Goal: Navigation & Orientation: Find specific page/section

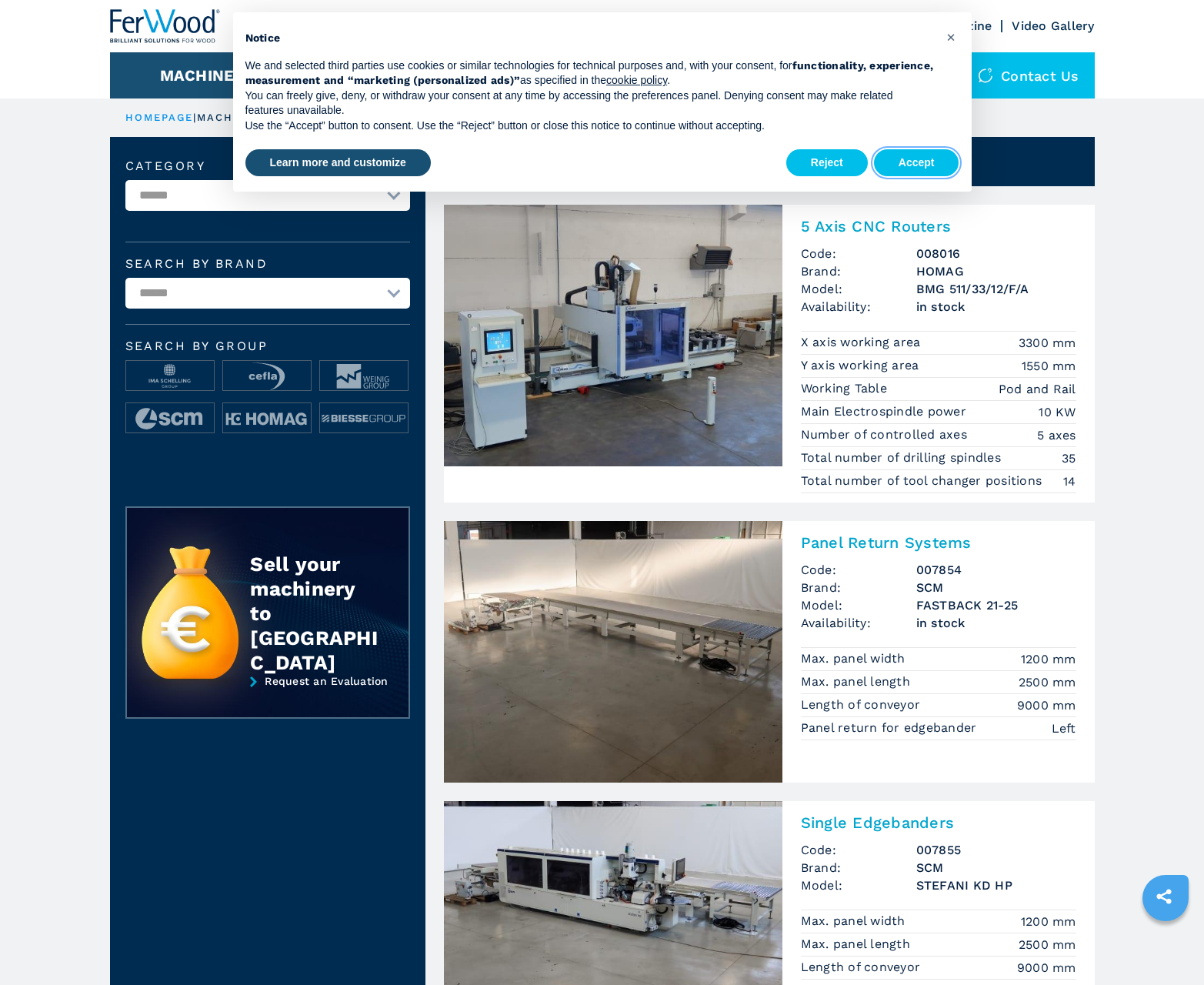
click at [916, 162] on button "Accept" at bounding box center [916, 163] width 85 height 28
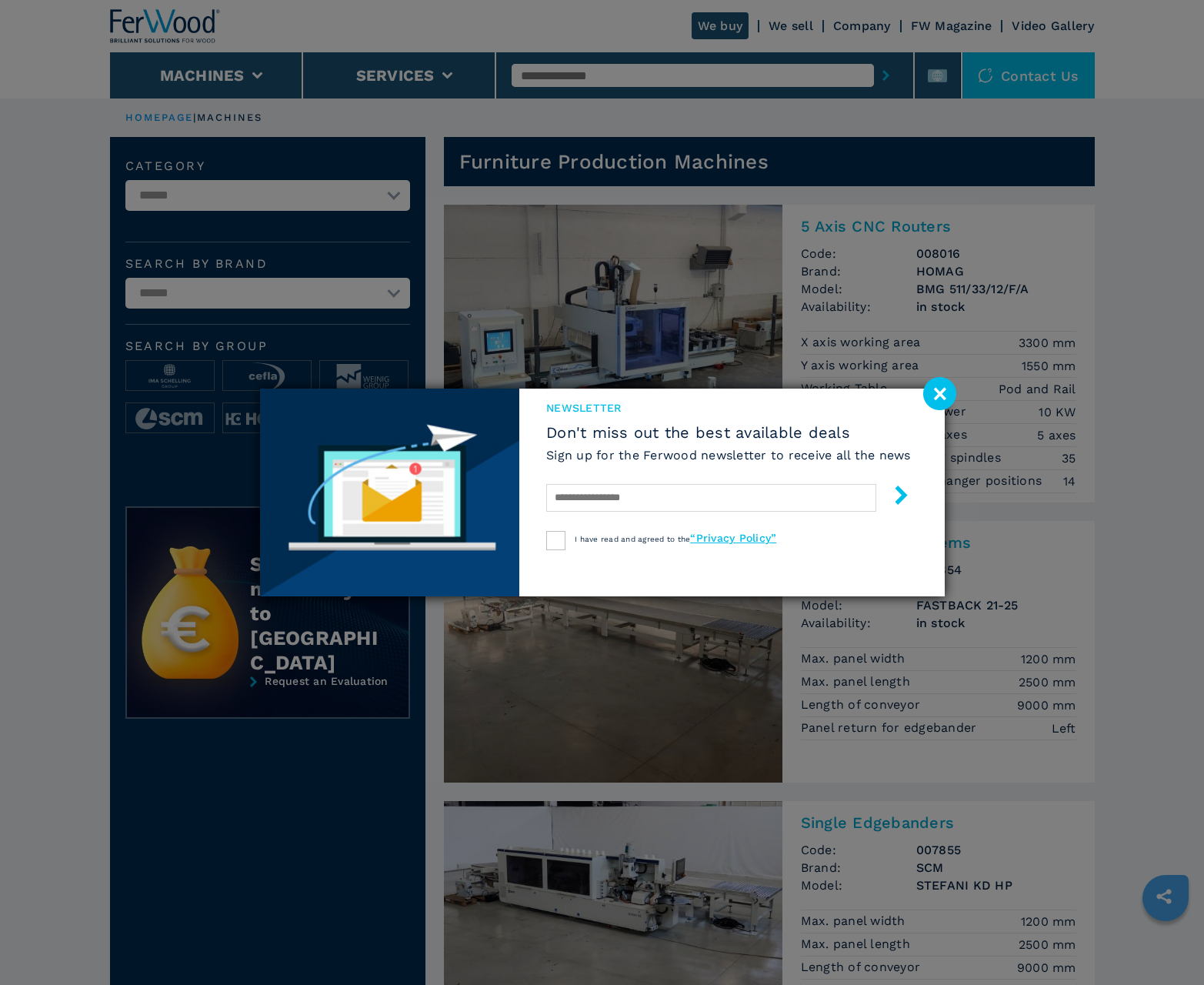
scroll to position [1539, 0]
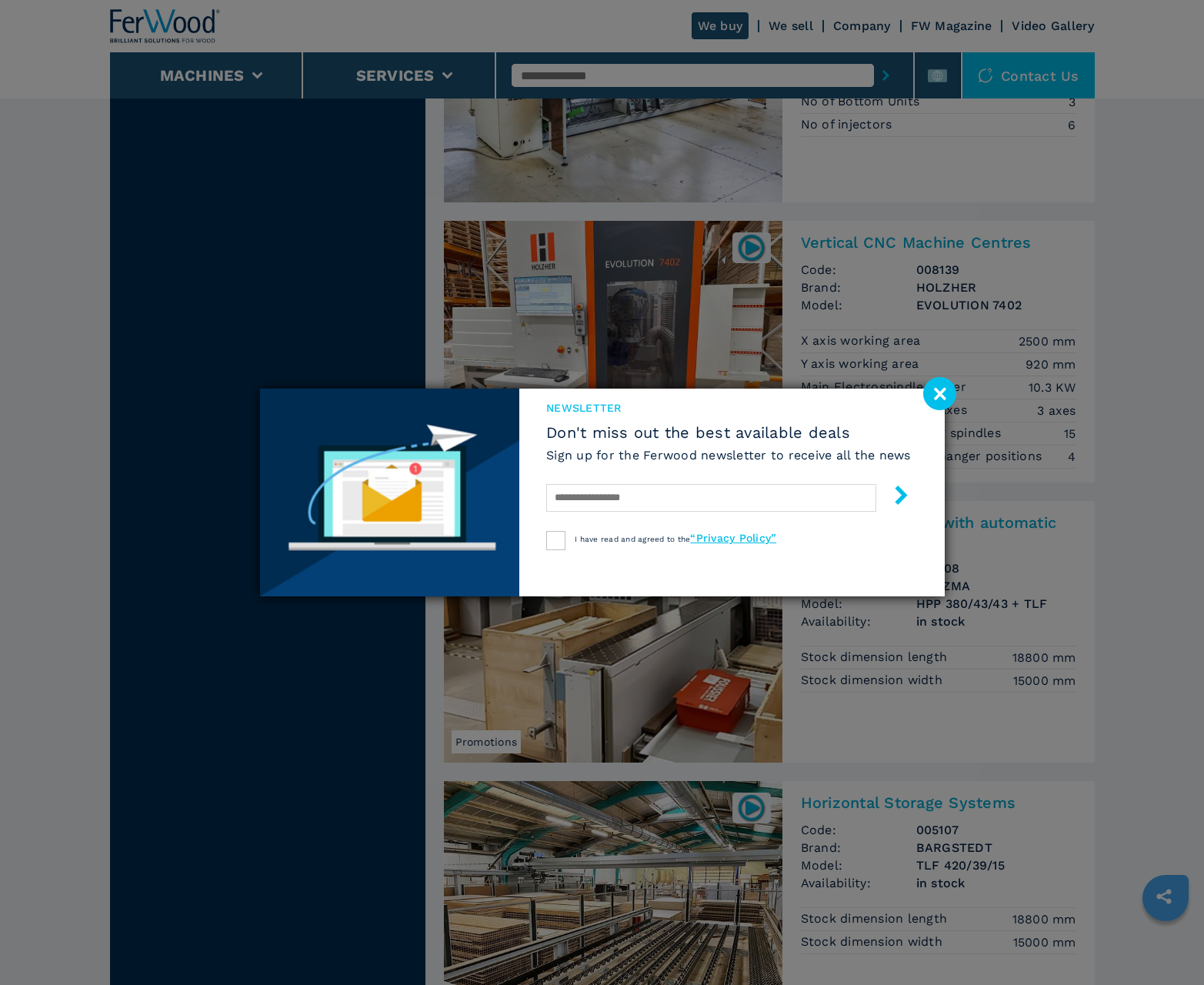
click at [939, 394] on image at bounding box center [939, 394] width 33 height 33
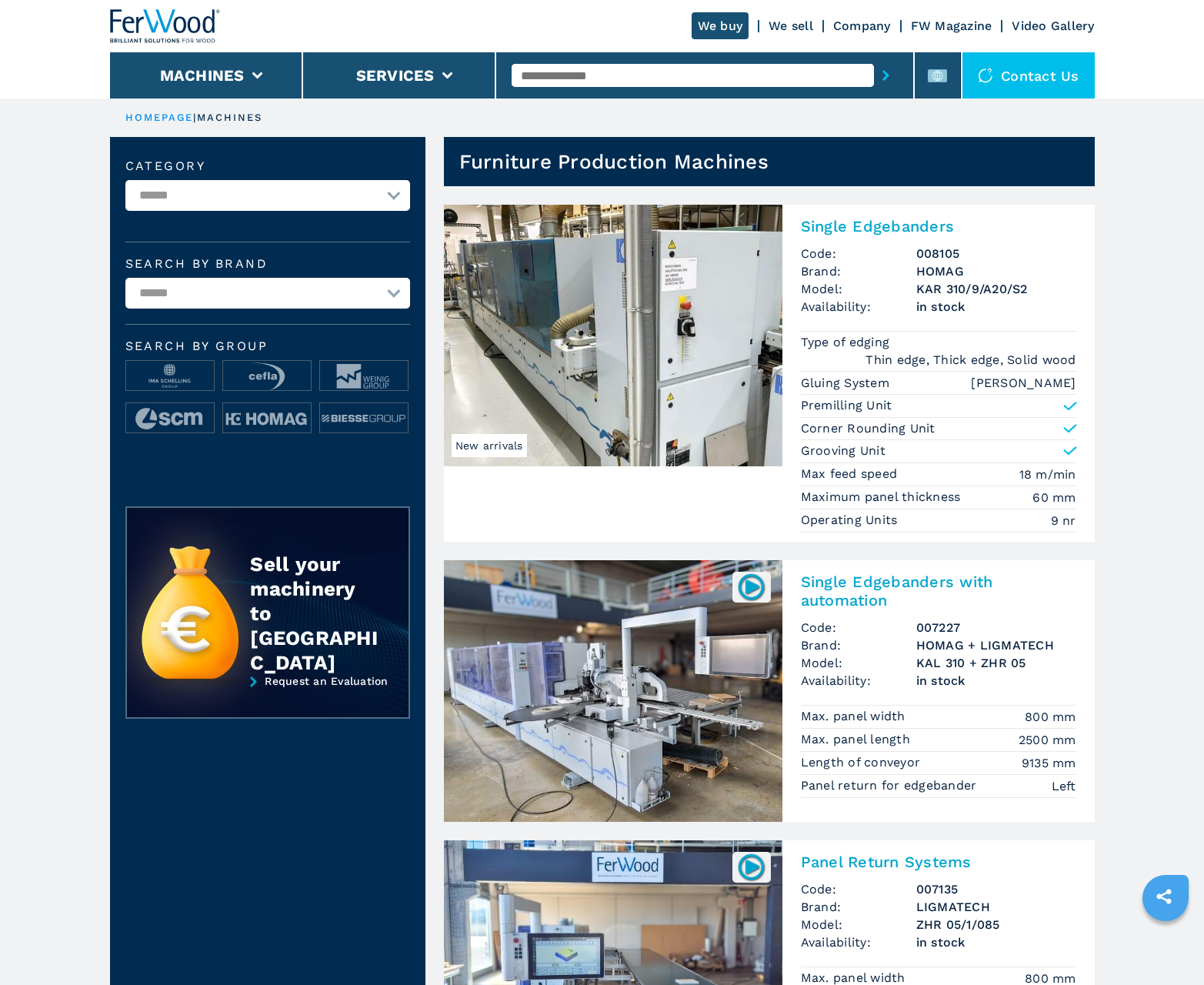
scroll to position [1539, 0]
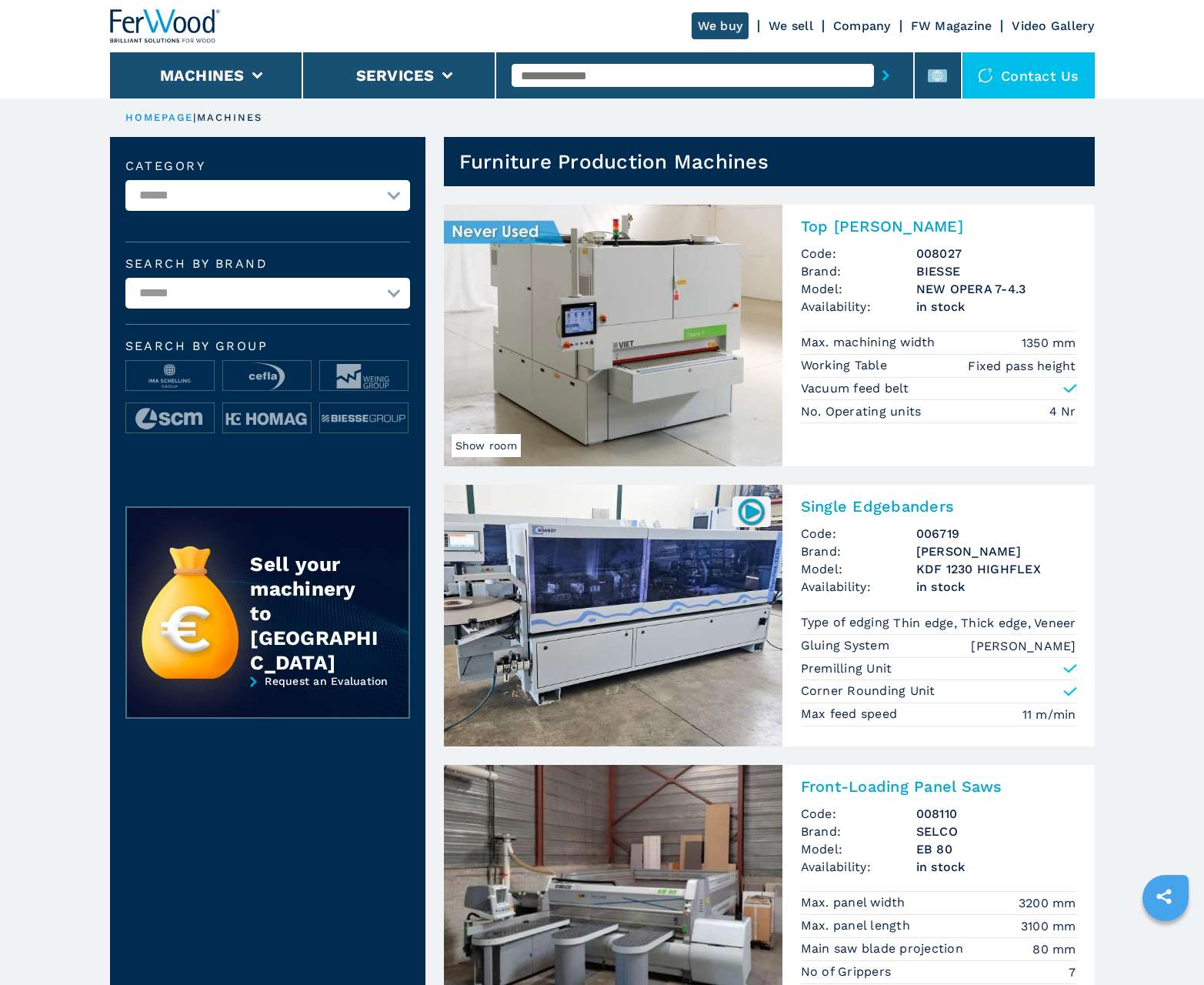
scroll to position [1539, 0]
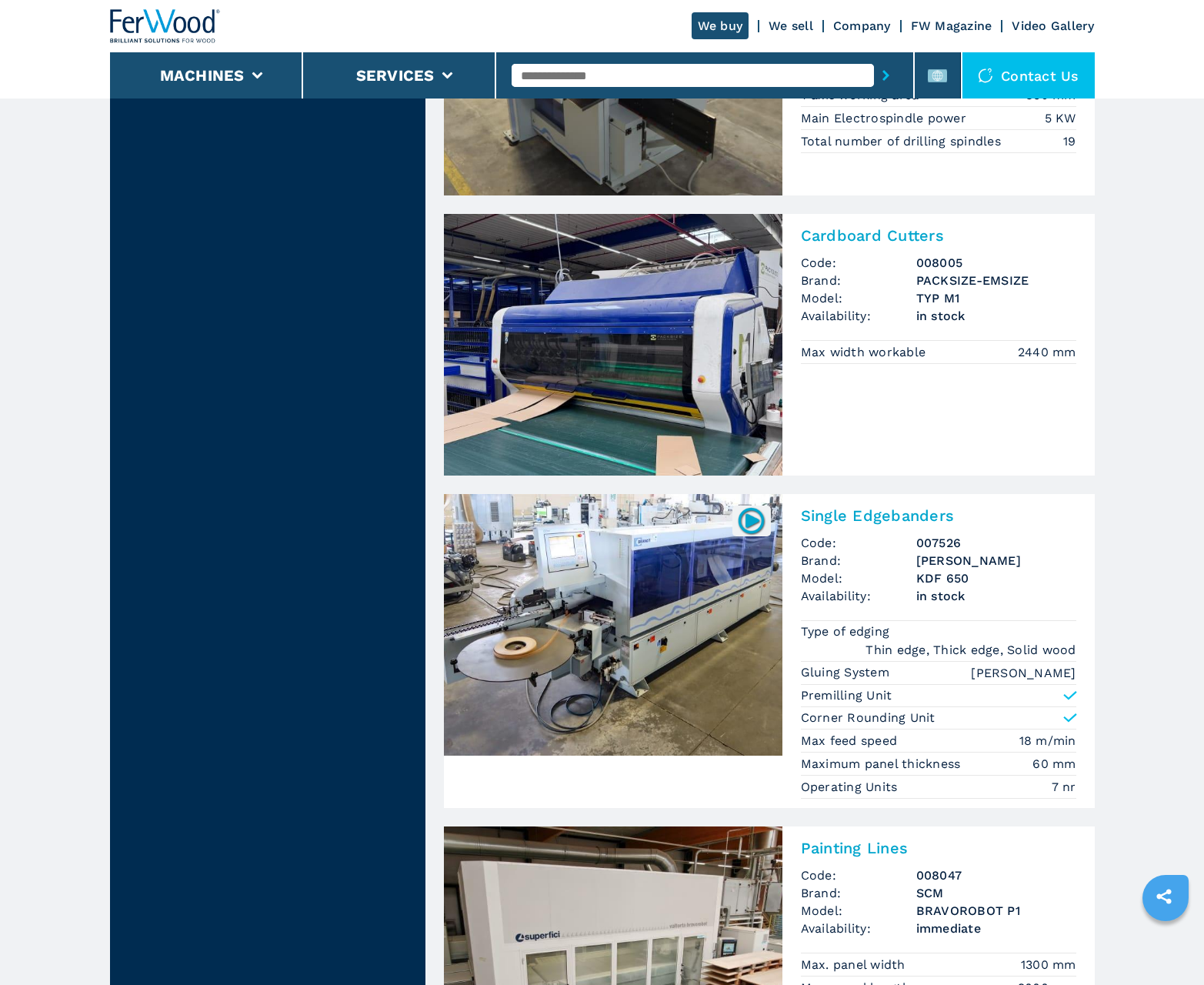
scroll to position [2988, 0]
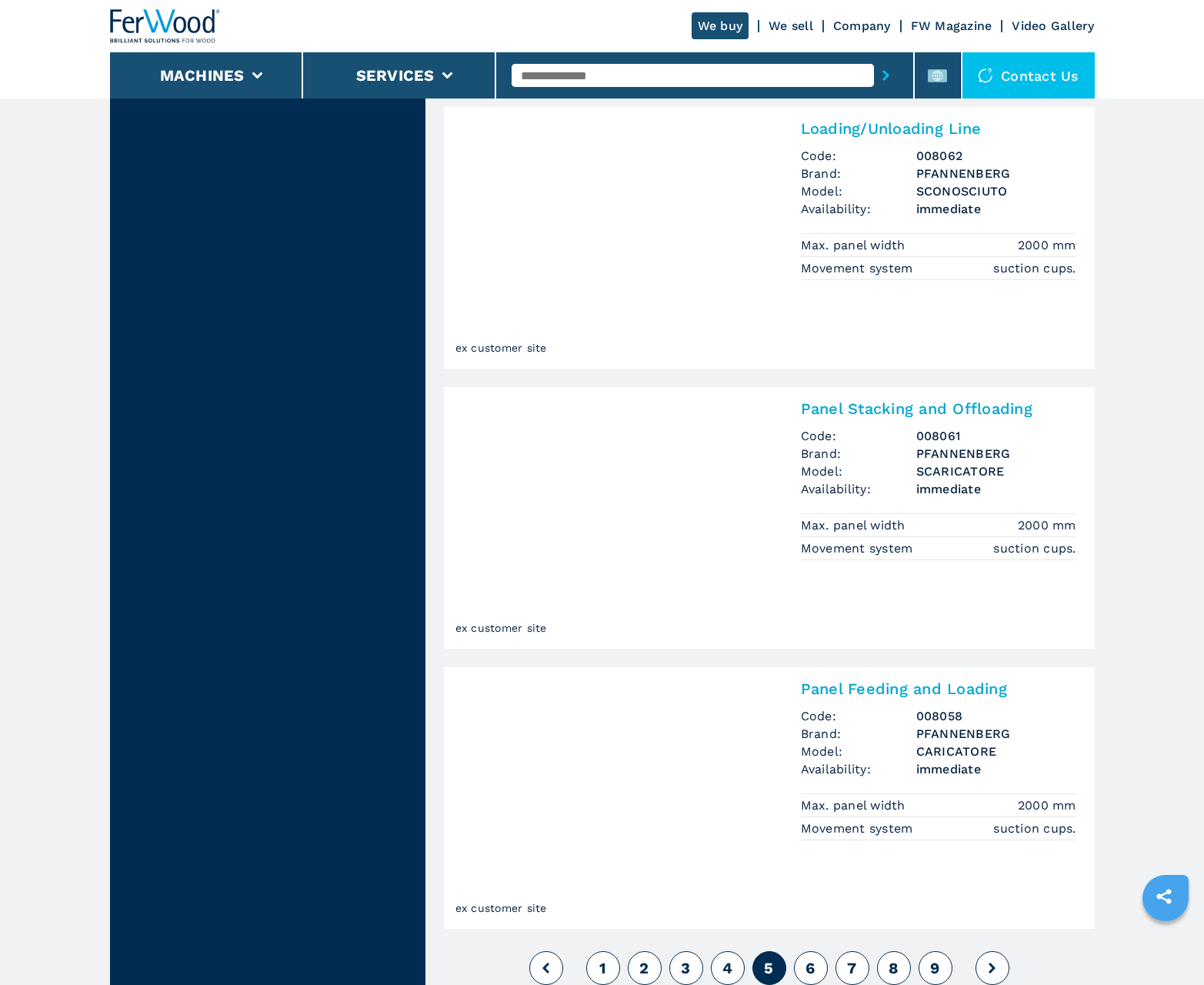
click at [810, 968] on span "6" at bounding box center [810, 968] width 10 height 18
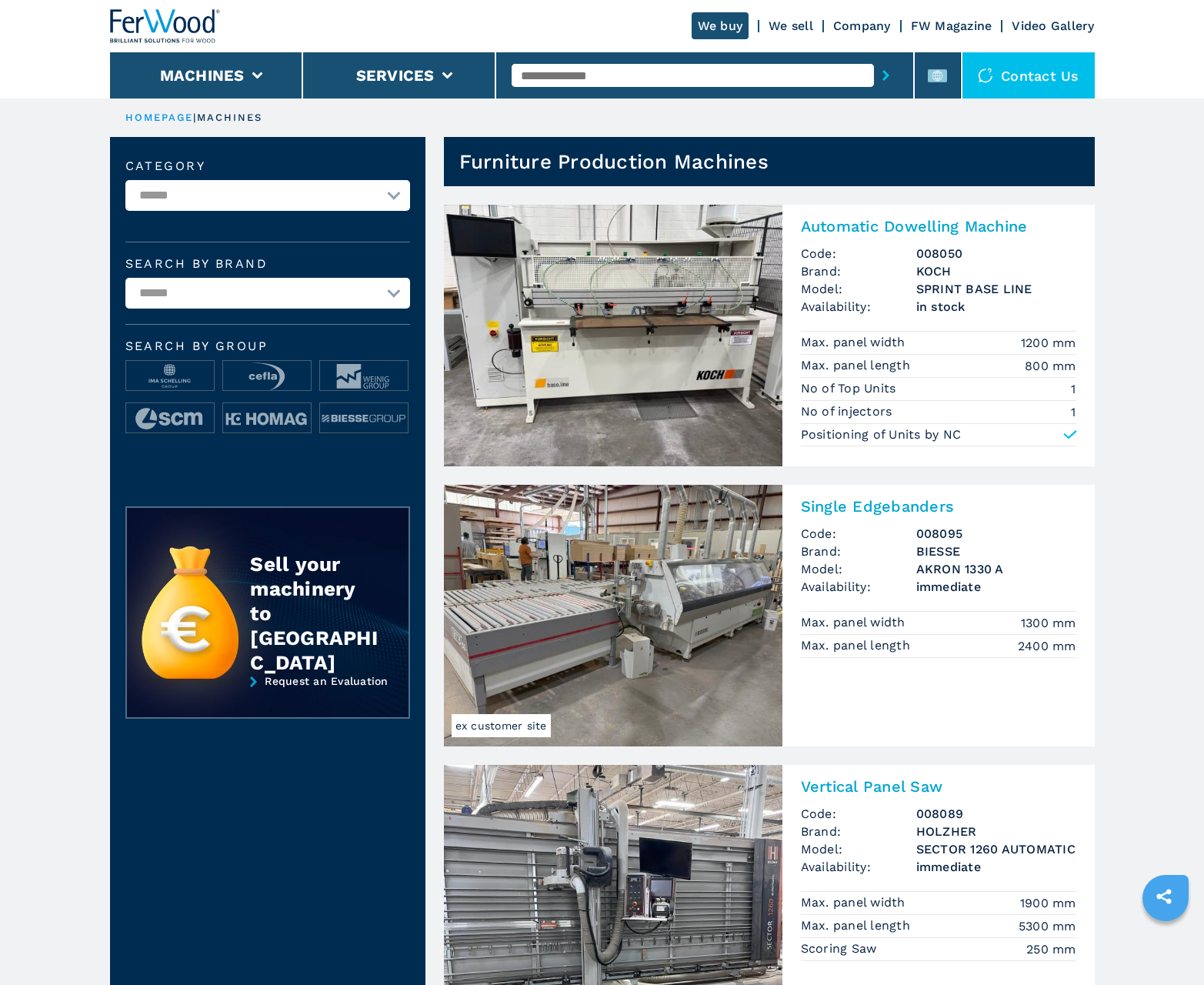
scroll to position [1539, 0]
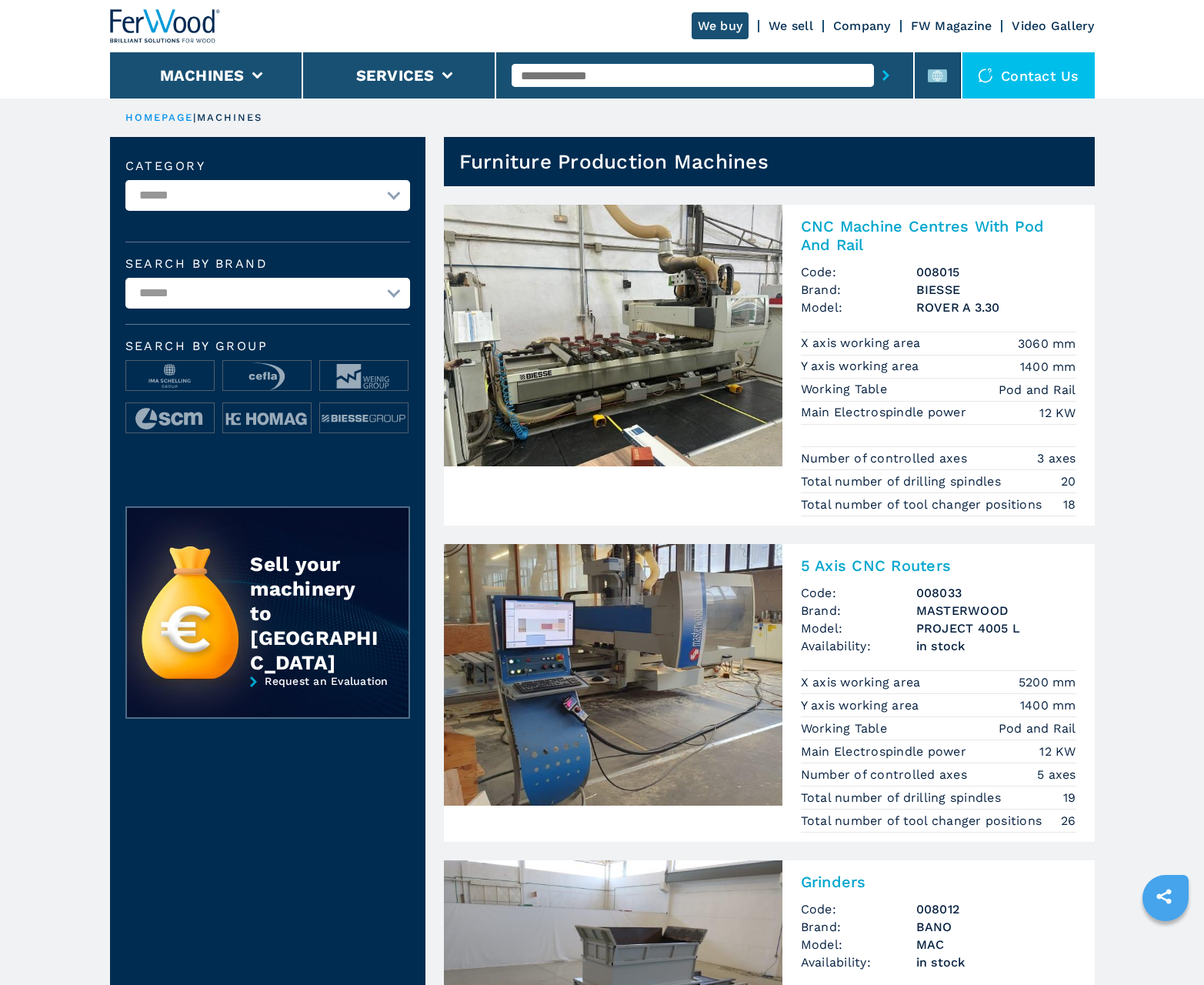
scroll to position [1539, 0]
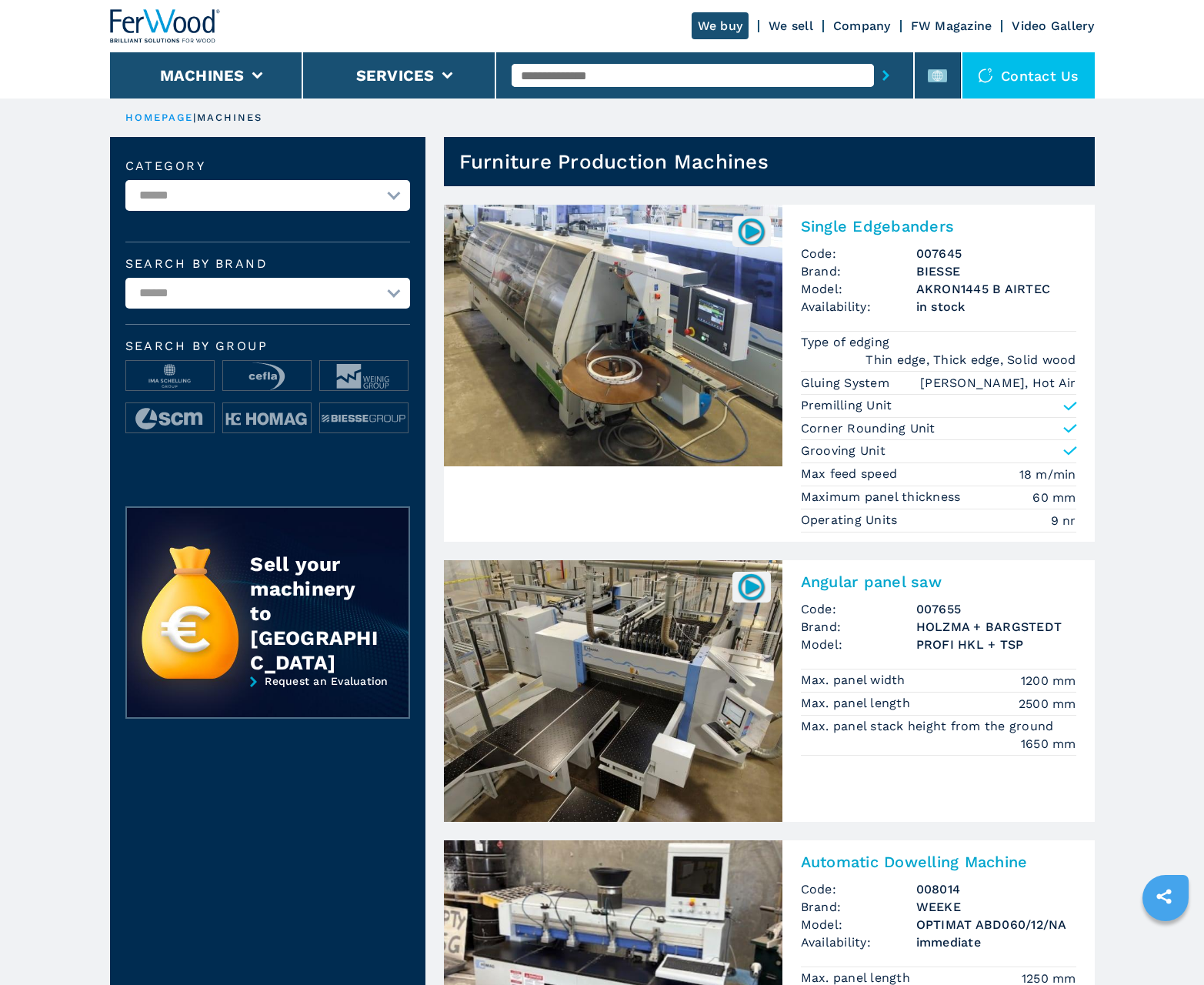
scroll to position [1539, 0]
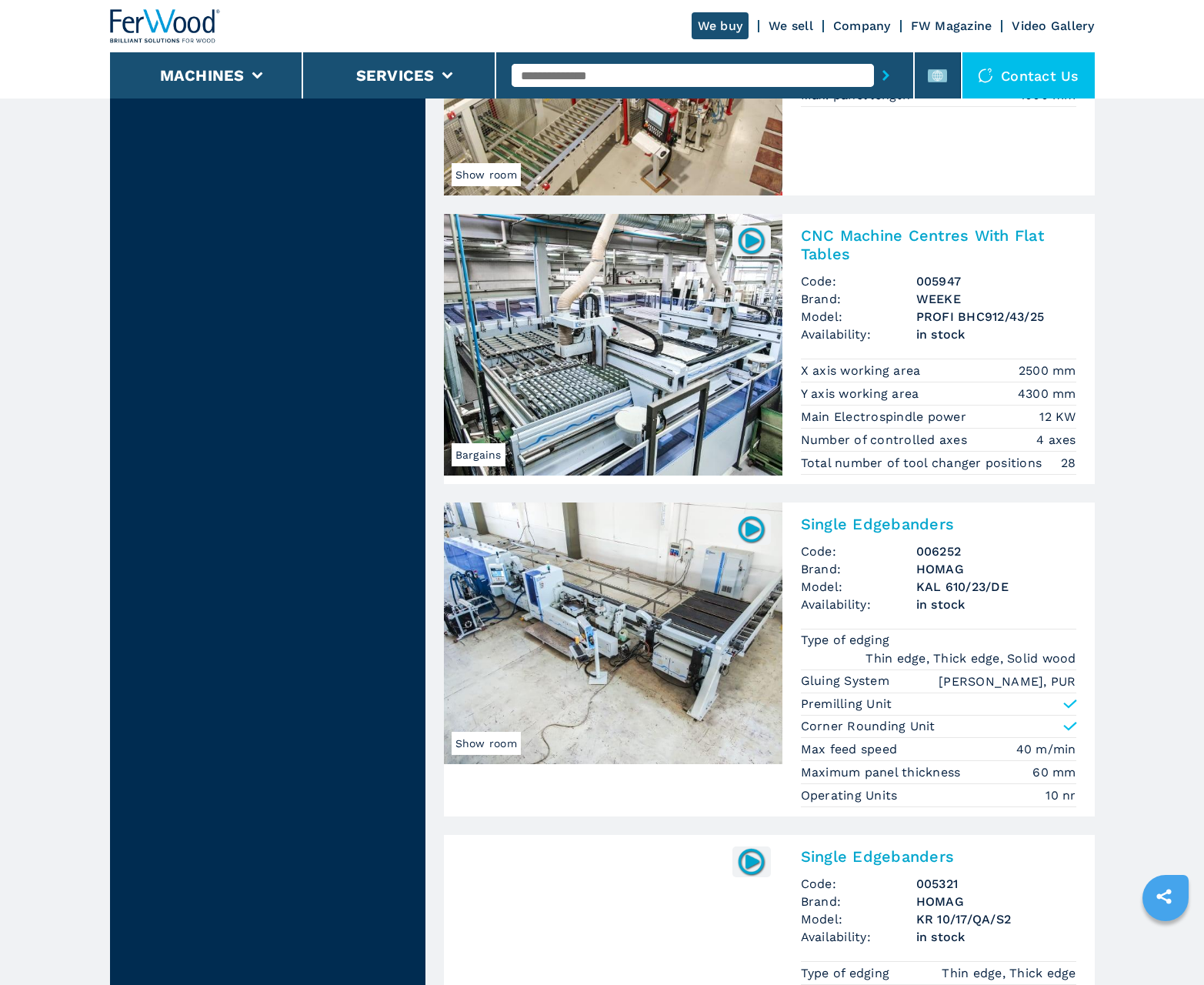
scroll to position [3190, 0]
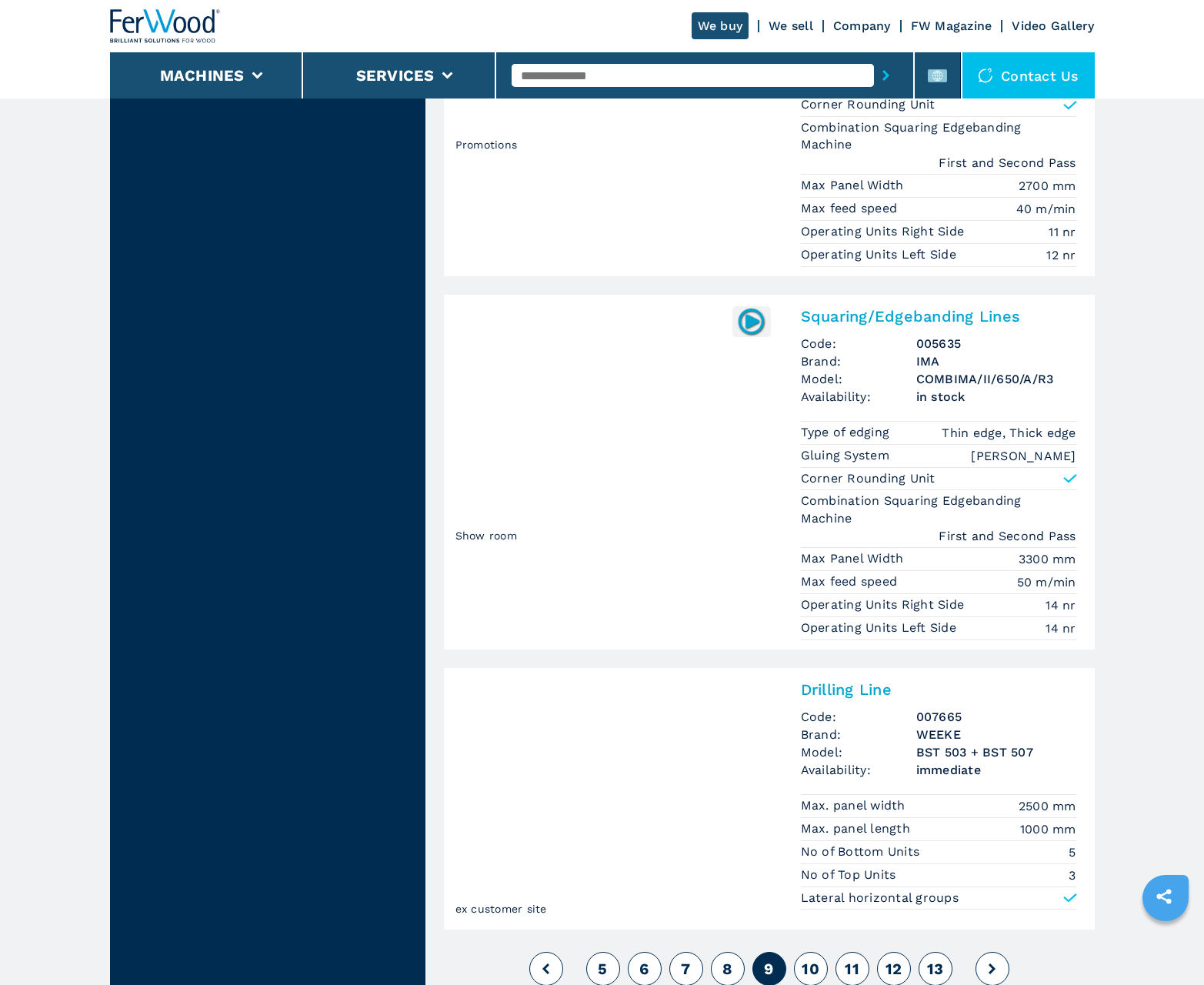
click at [810, 968] on span "10" at bounding box center [811, 968] width 17 height 18
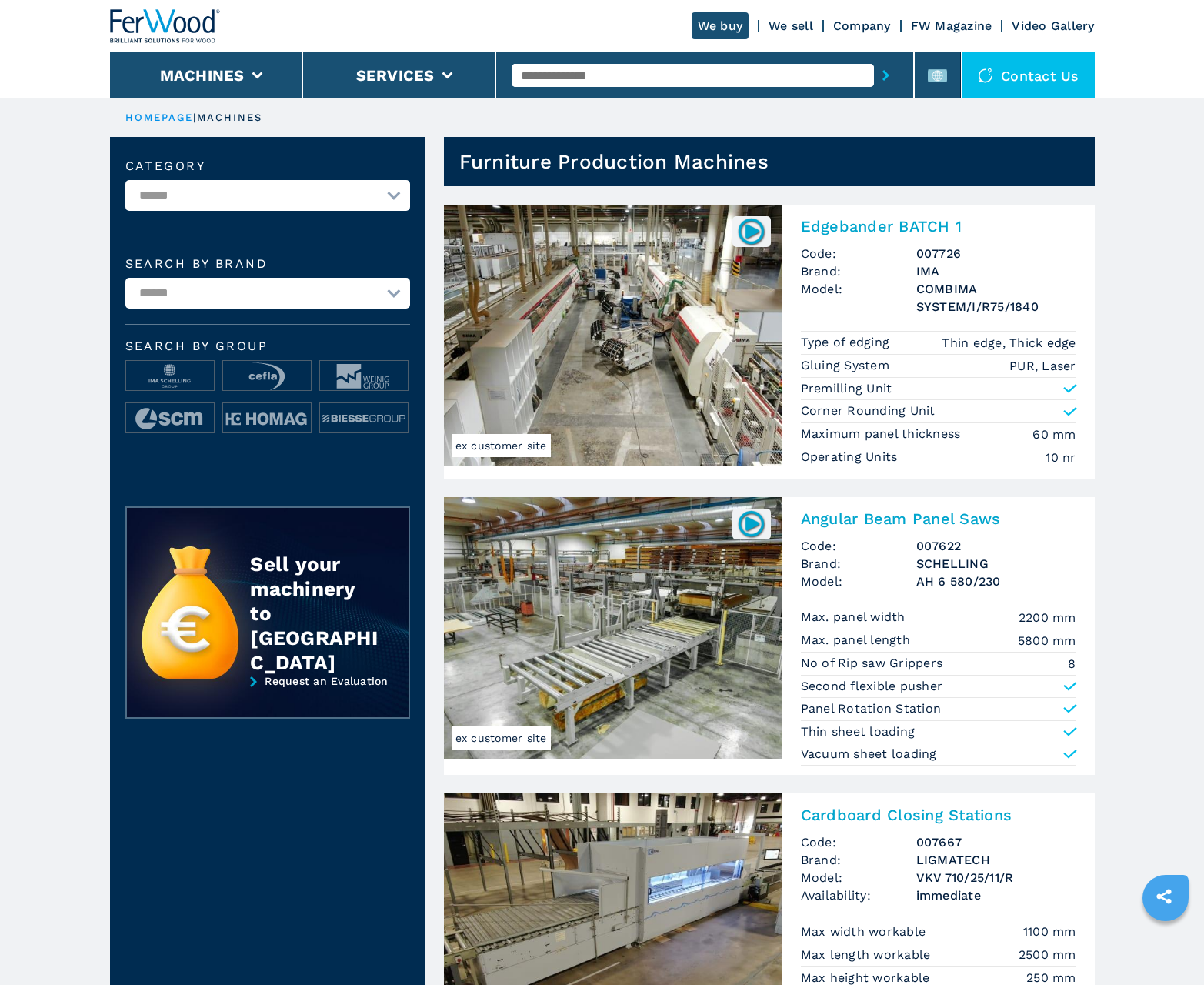
scroll to position [1539, 0]
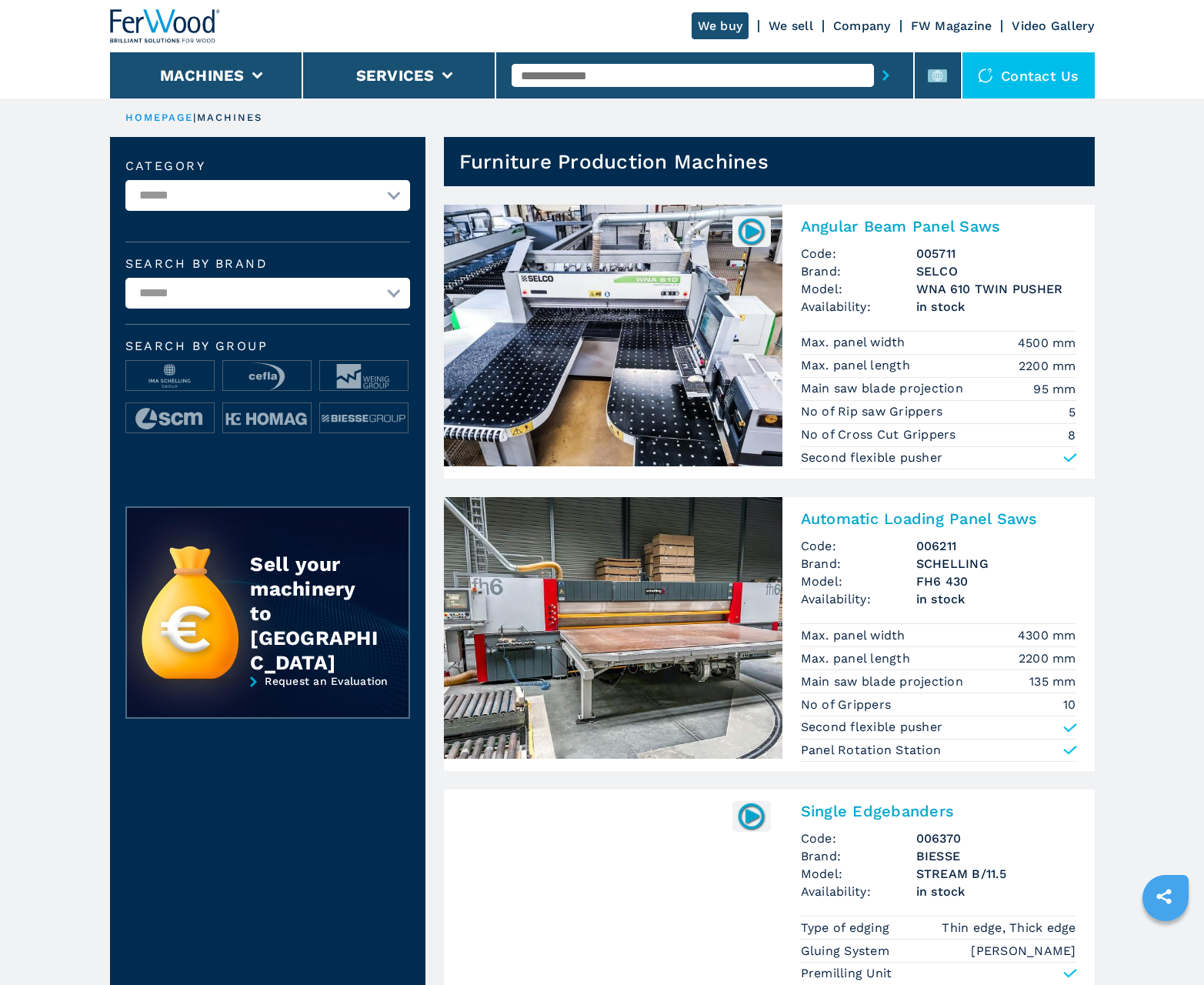
scroll to position [1539, 0]
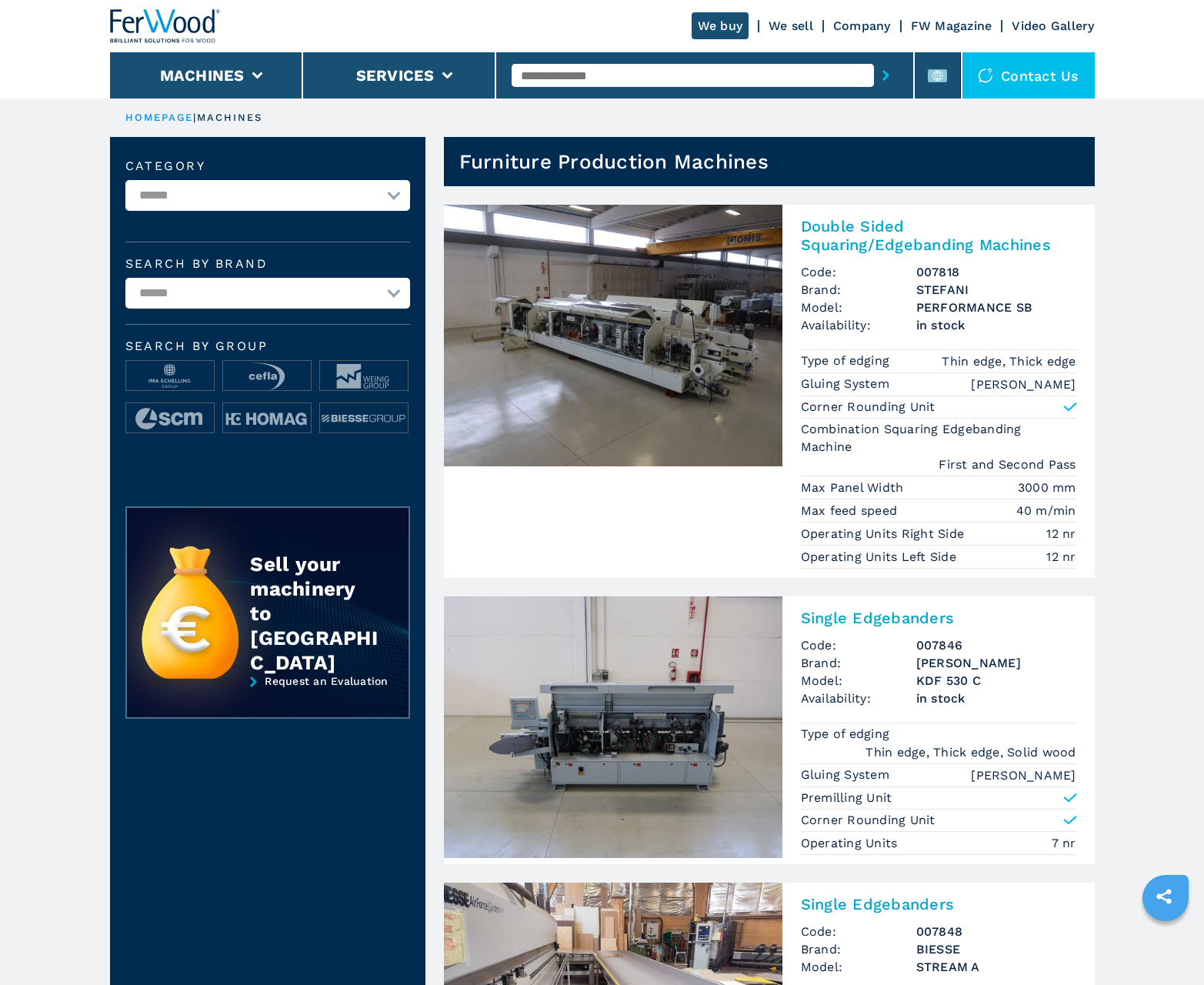
scroll to position [1539, 0]
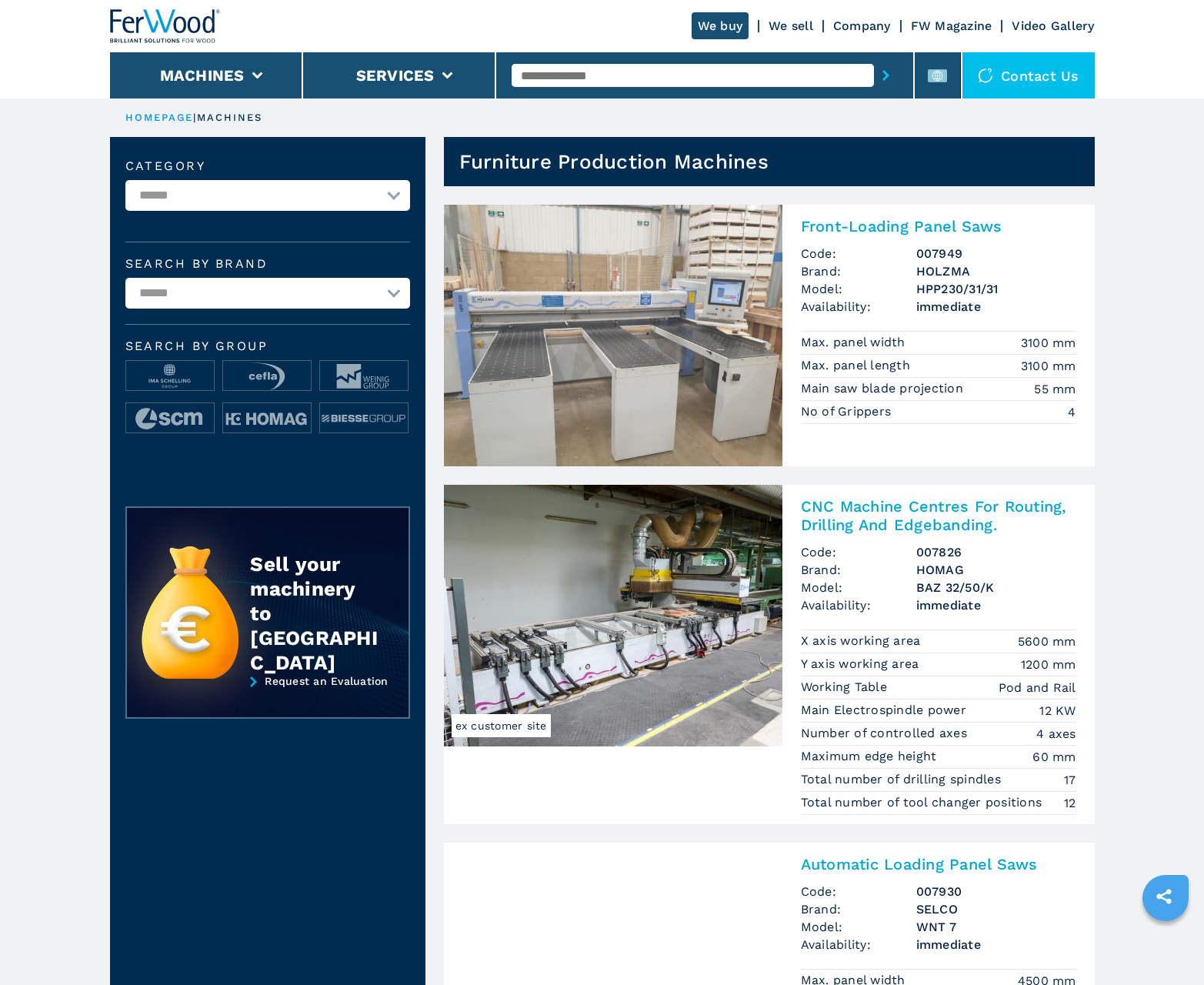
scroll to position [1539, 0]
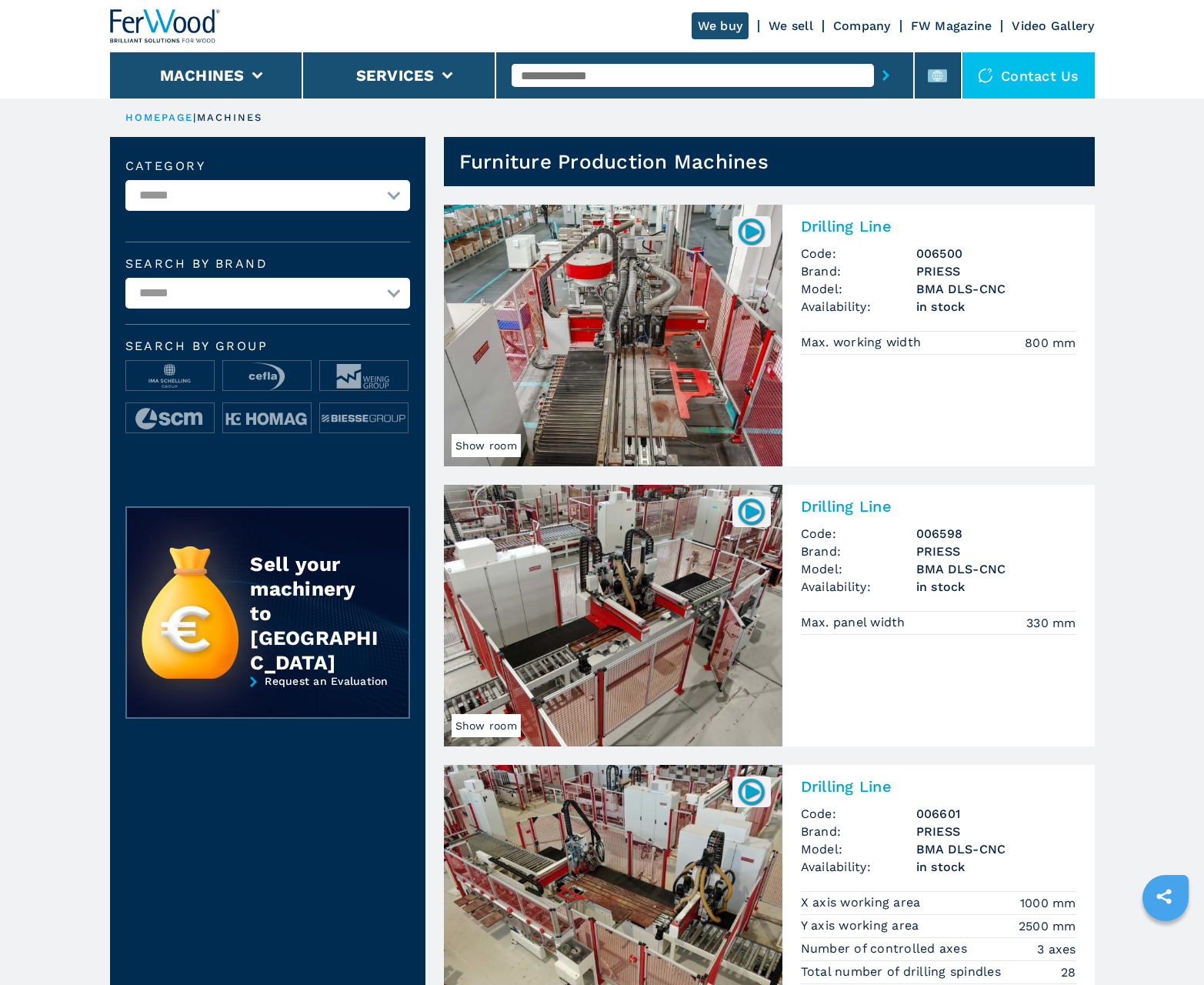
scroll to position [1539, 0]
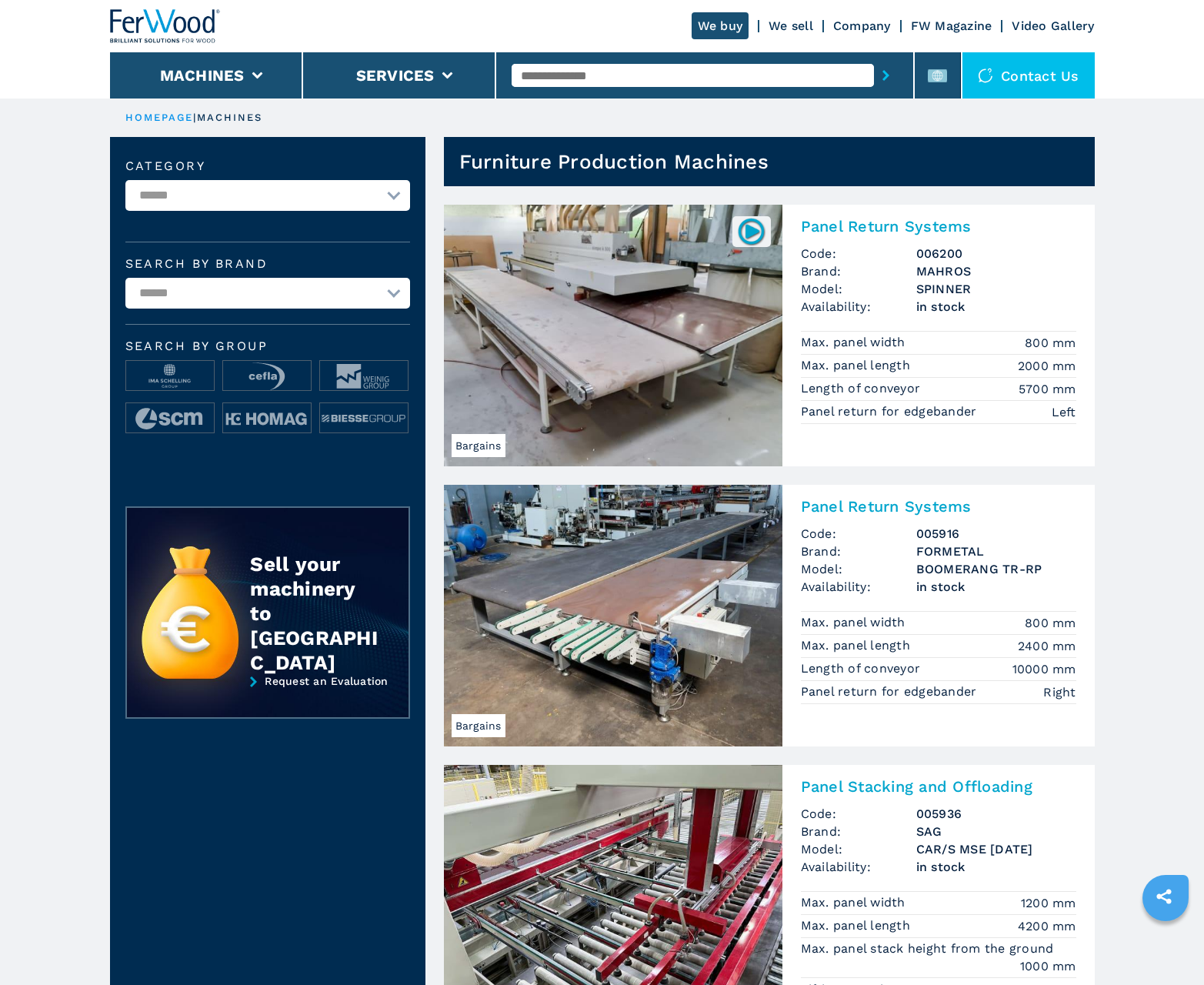
scroll to position [1539, 0]
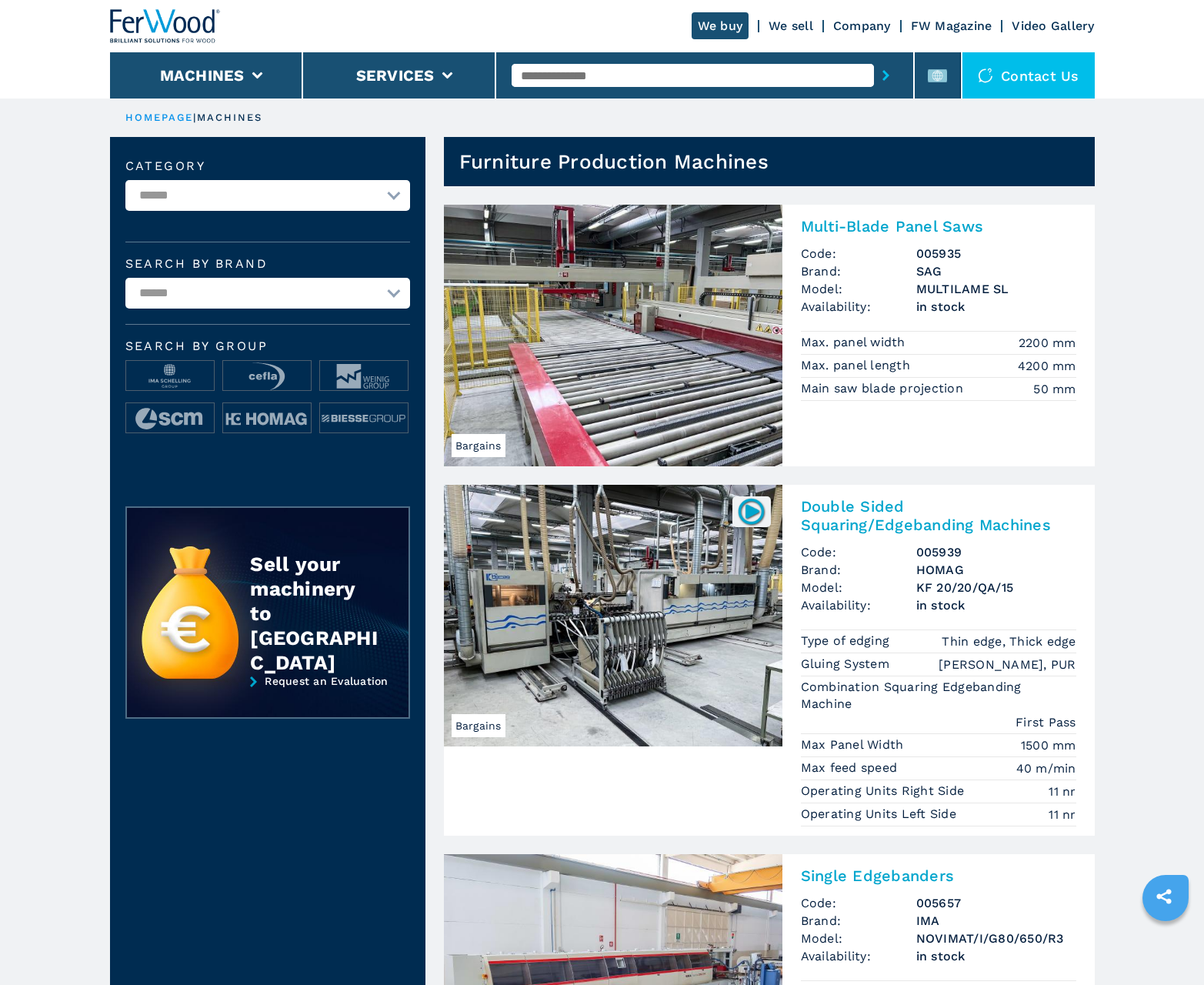
scroll to position [1539, 0]
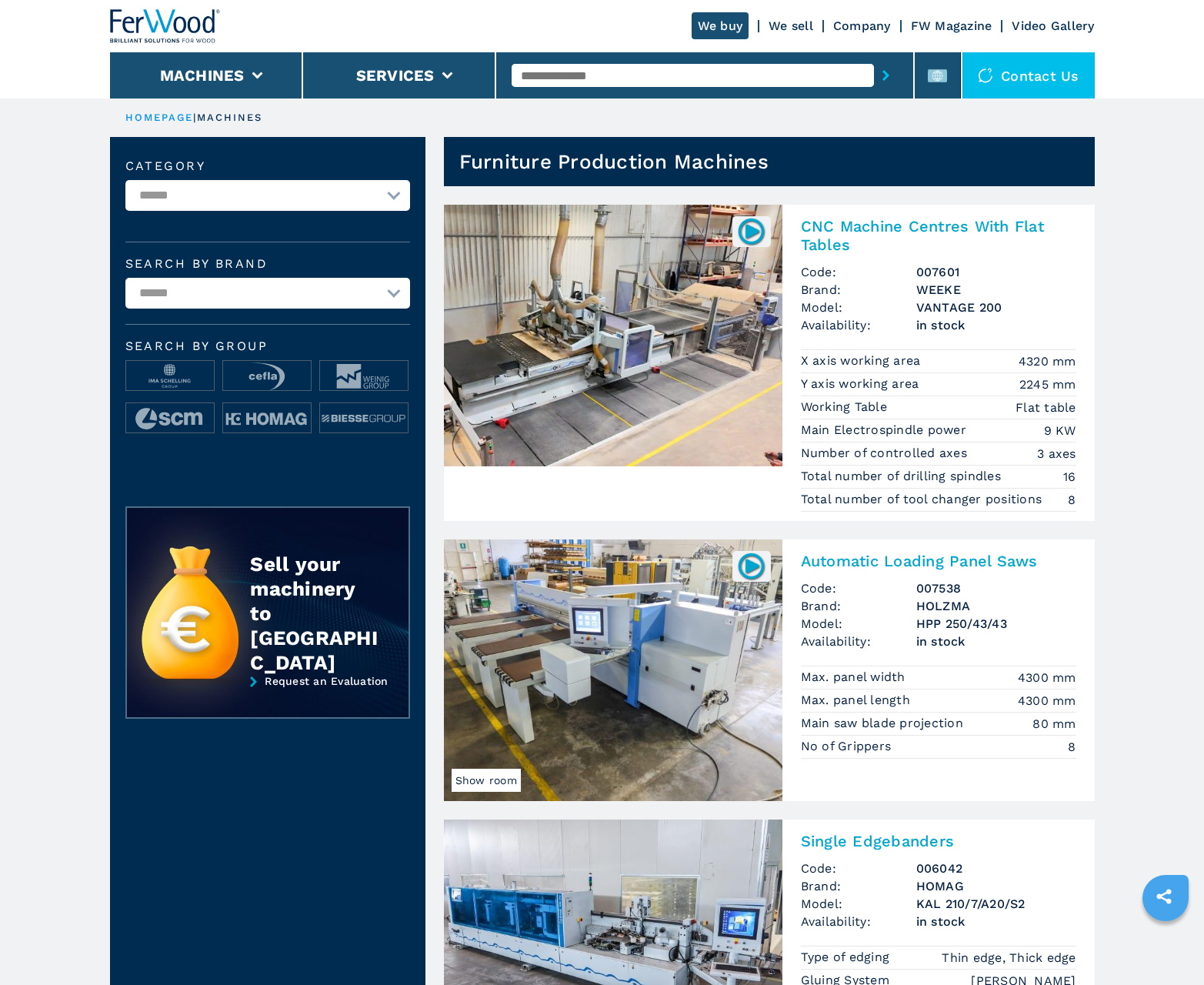
scroll to position [1539, 0]
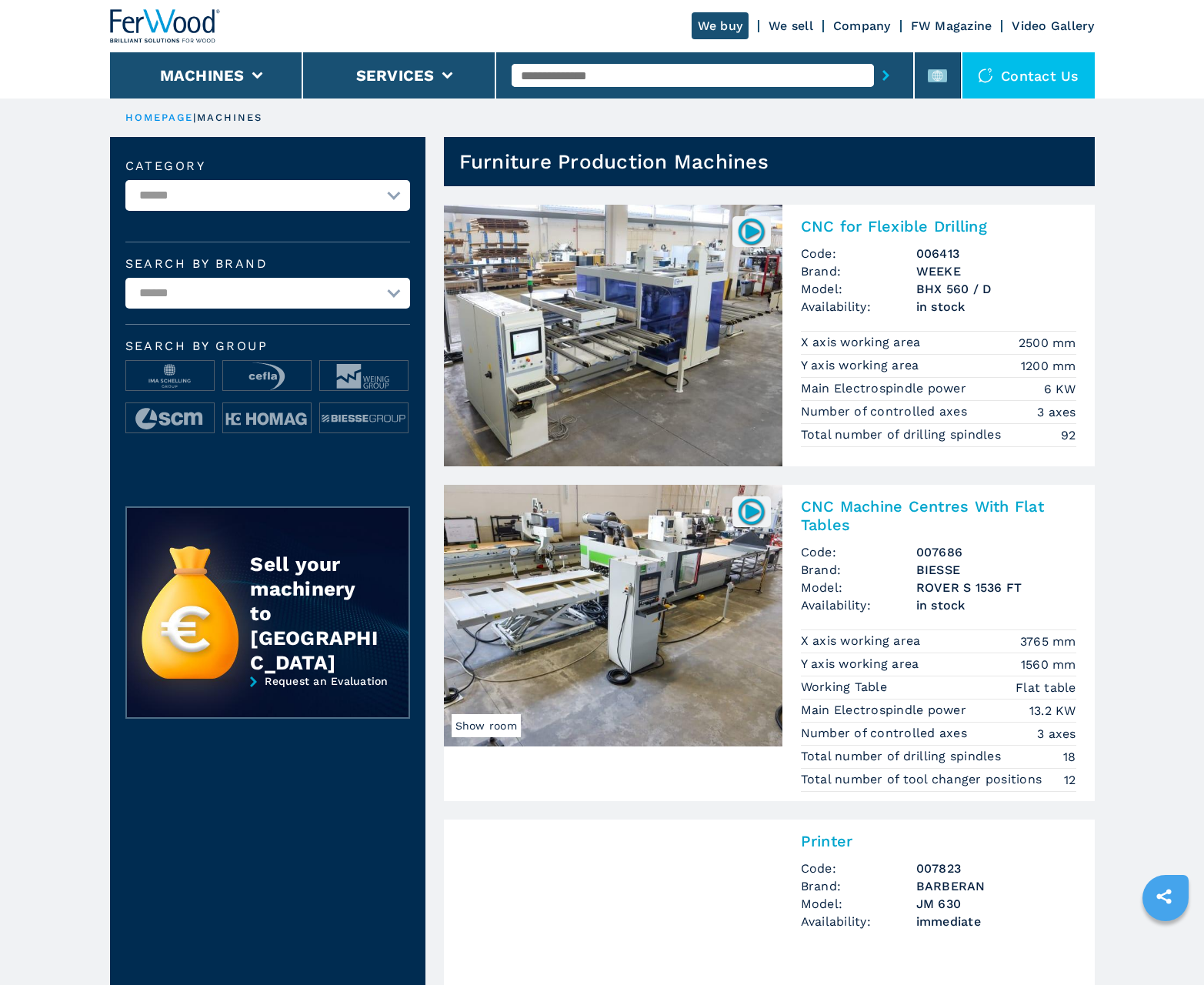
scroll to position [1539, 0]
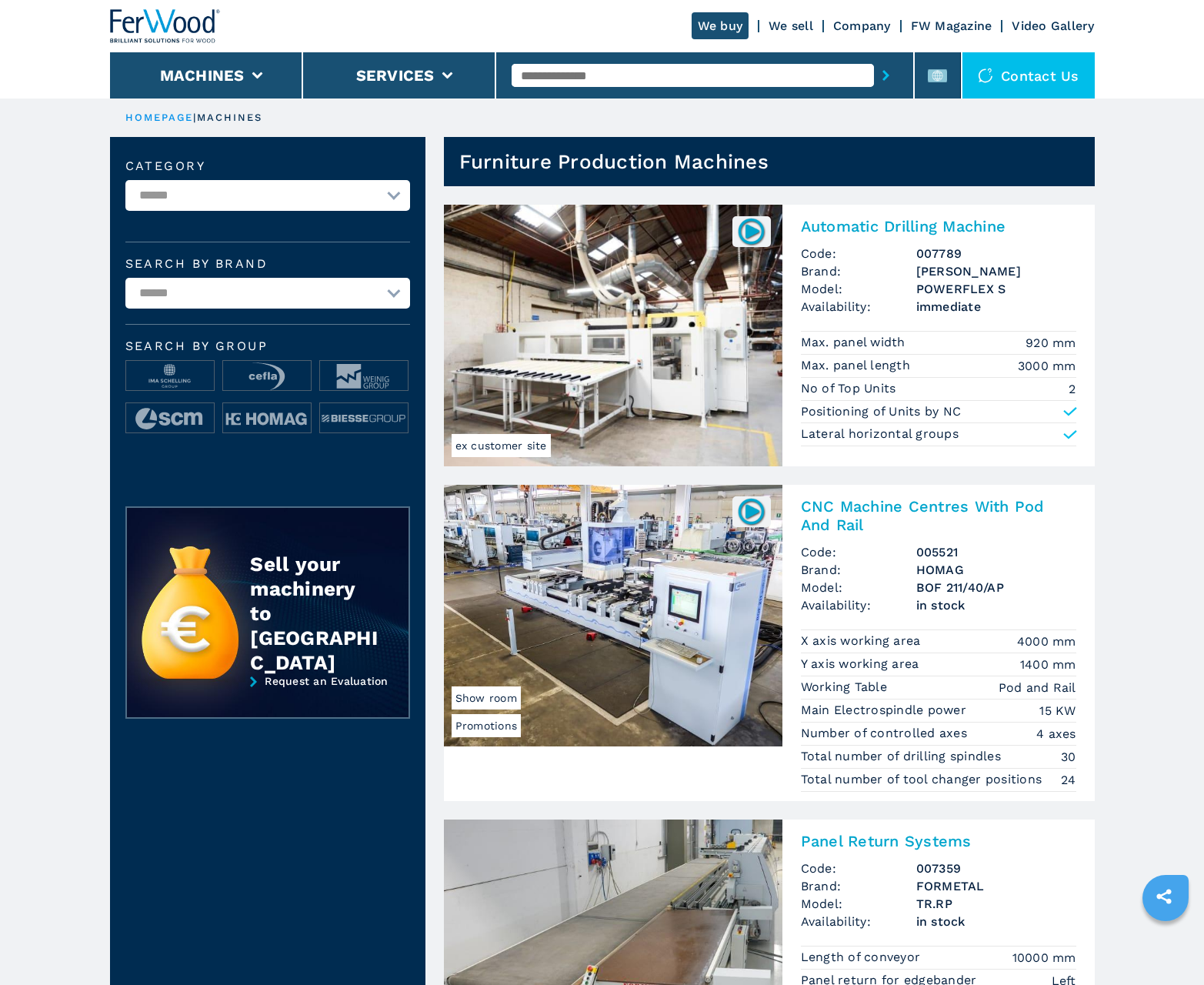
scroll to position [1539, 0]
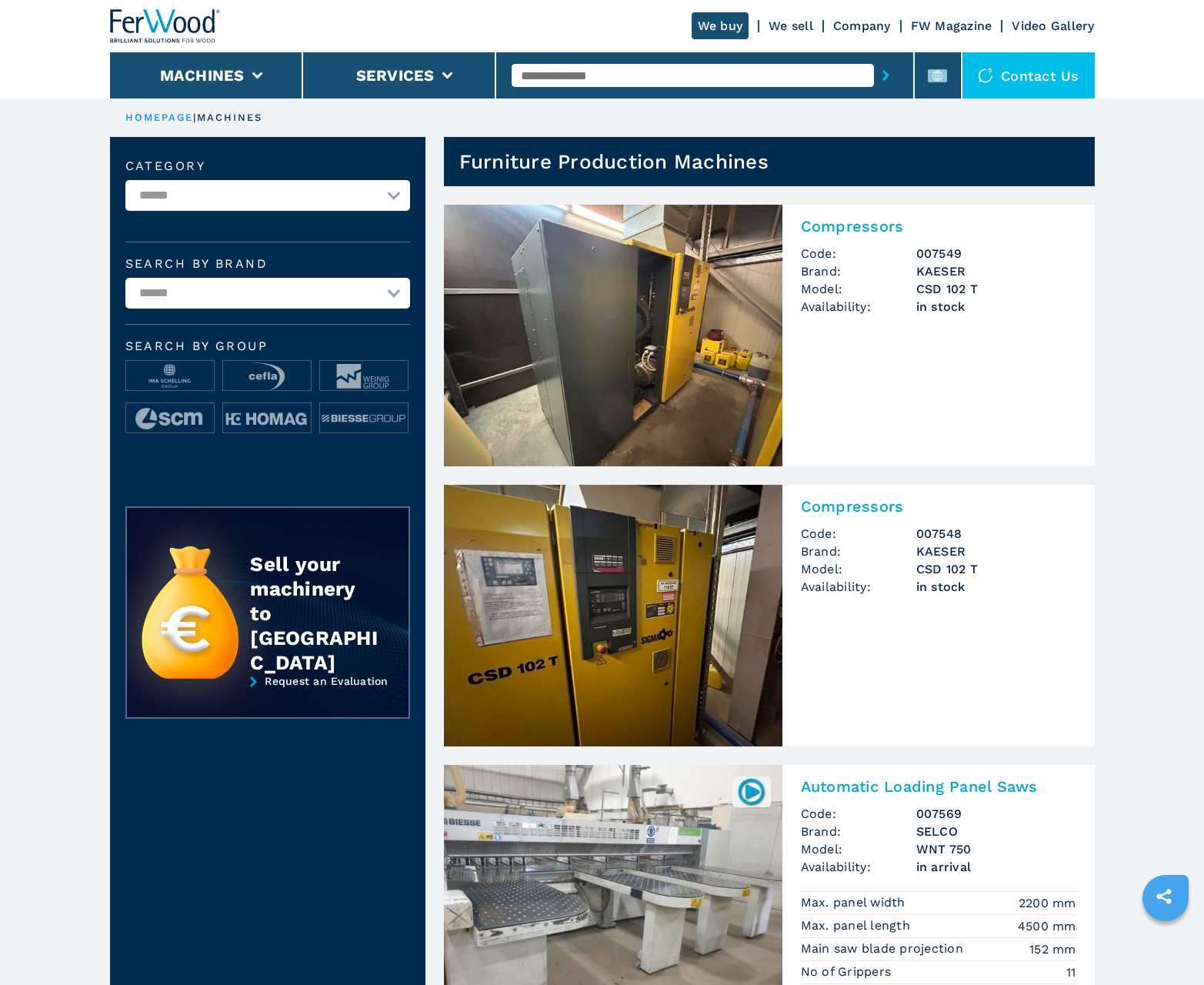
scroll to position [1539, 0]
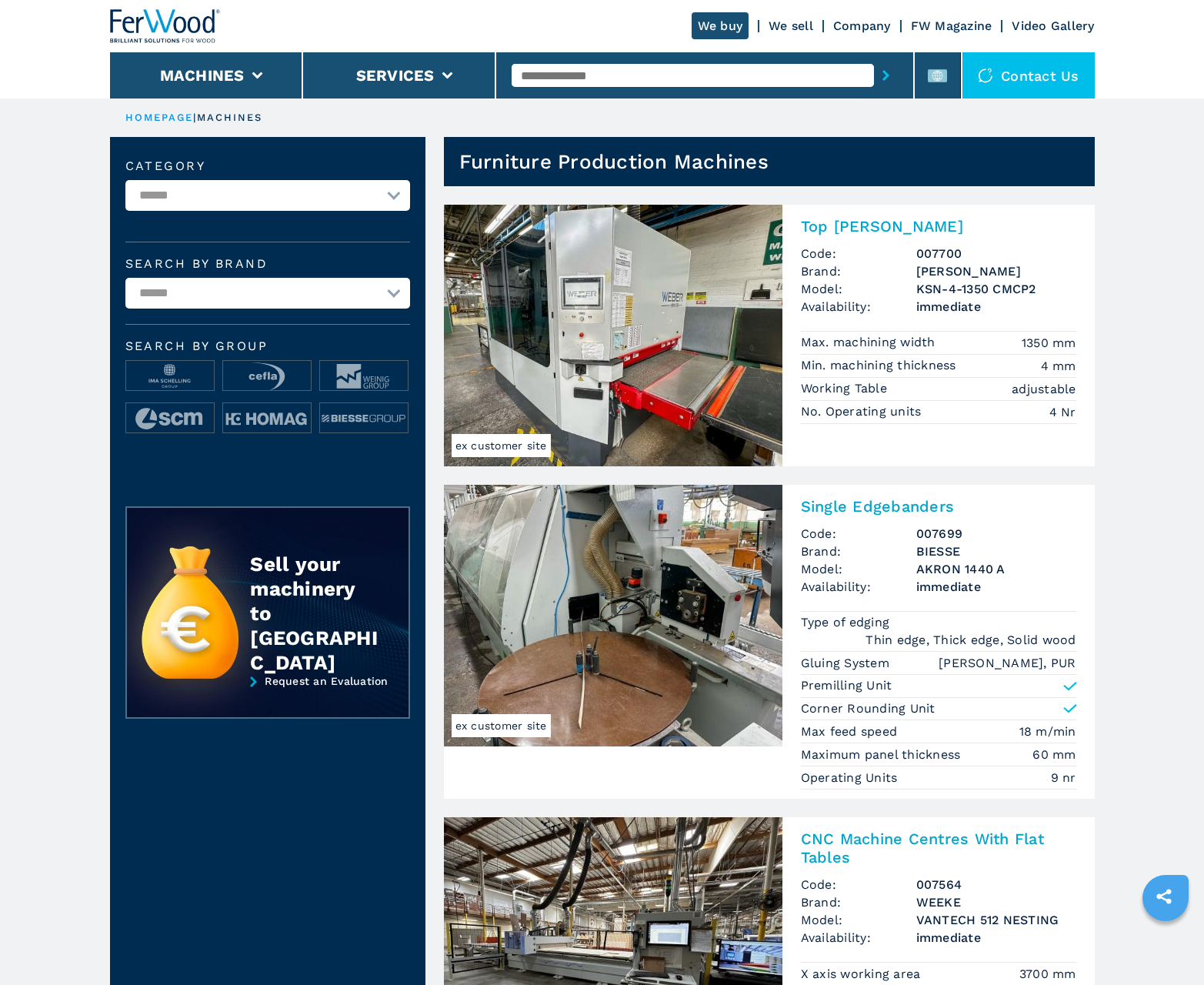
scroll to position [1539, 0]
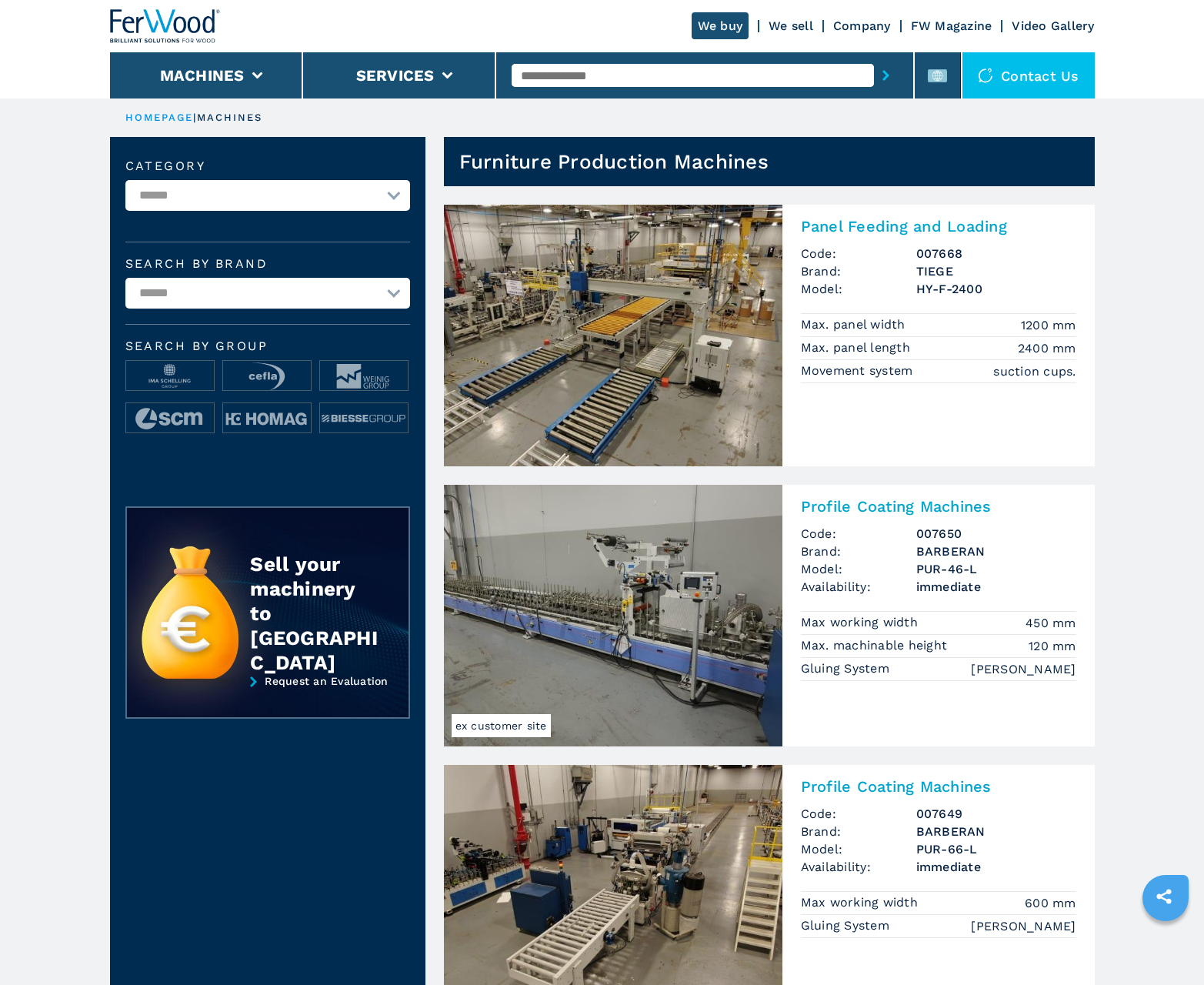
scroll to position [1539, 0]
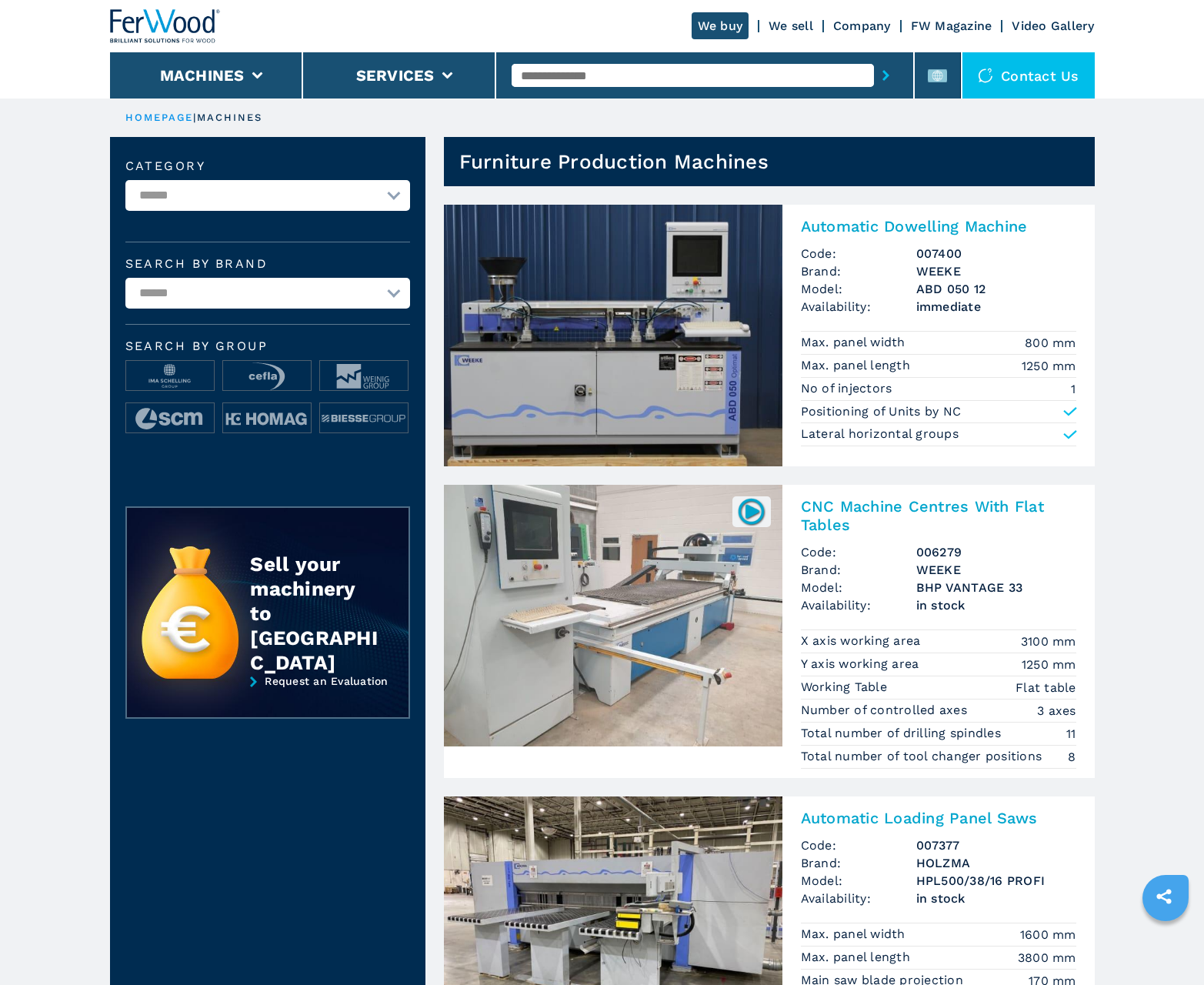
scroll to position [1539, 0]
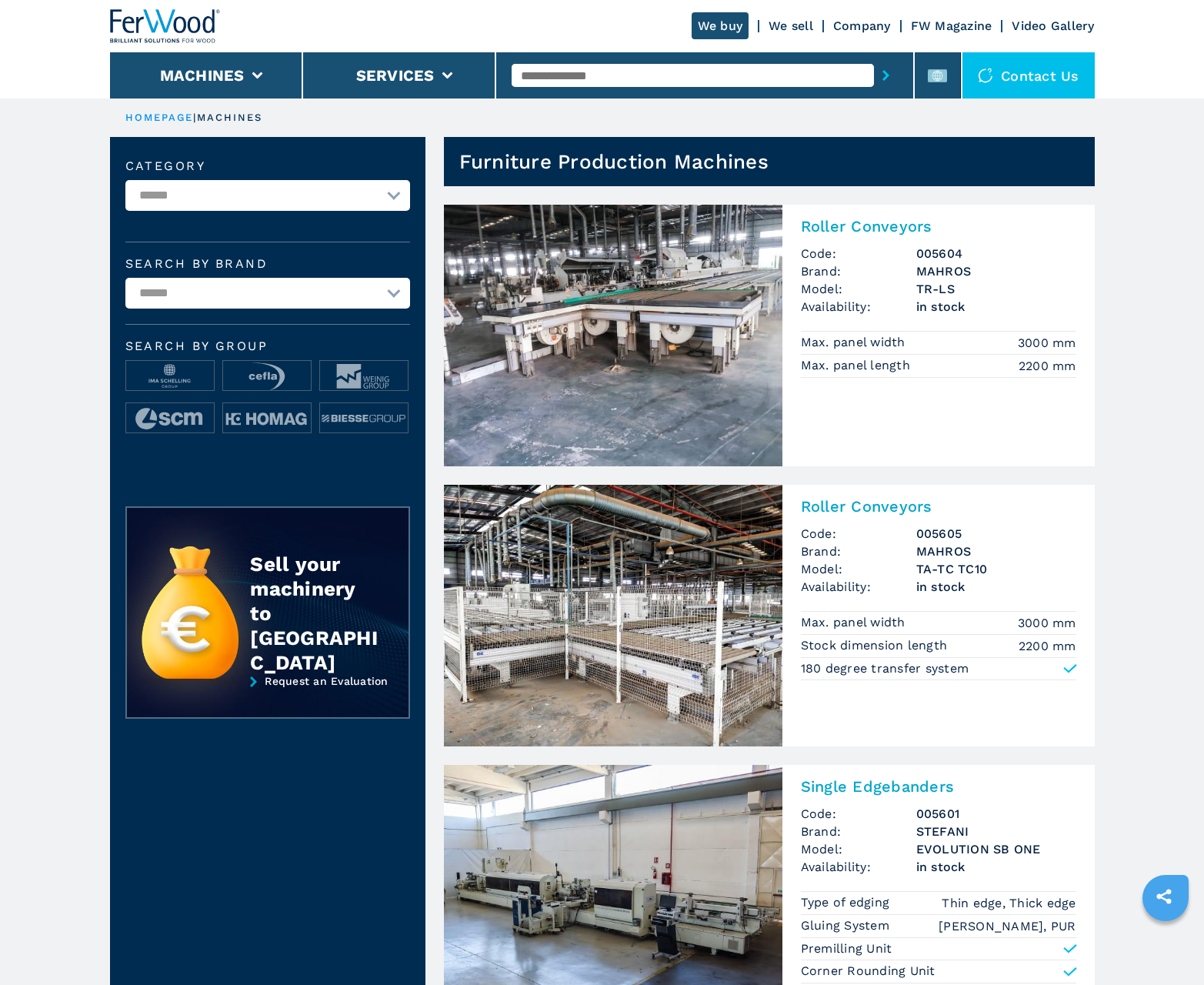
scroll to position [1539, 0]
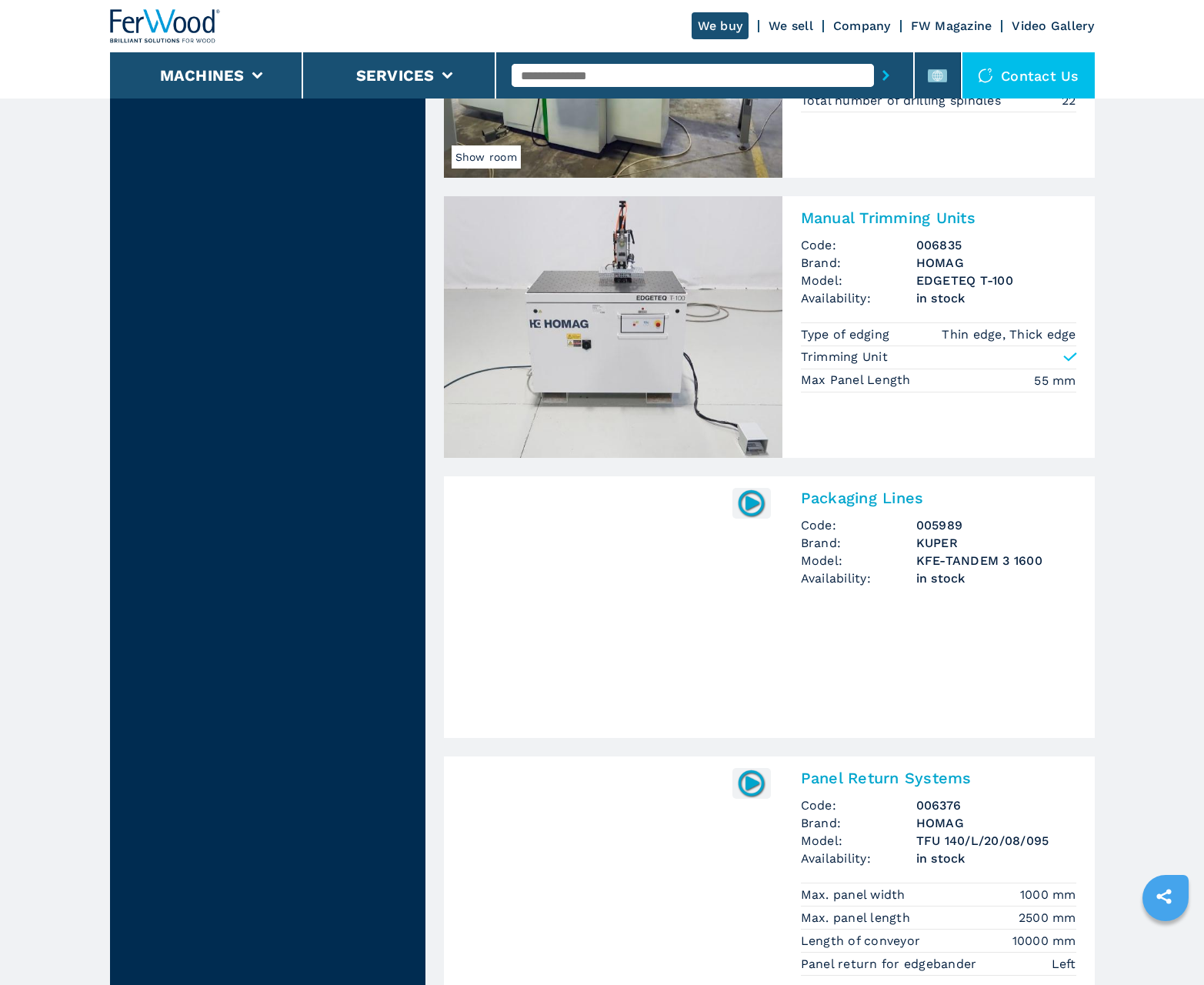
scroll to position [2935, 0]
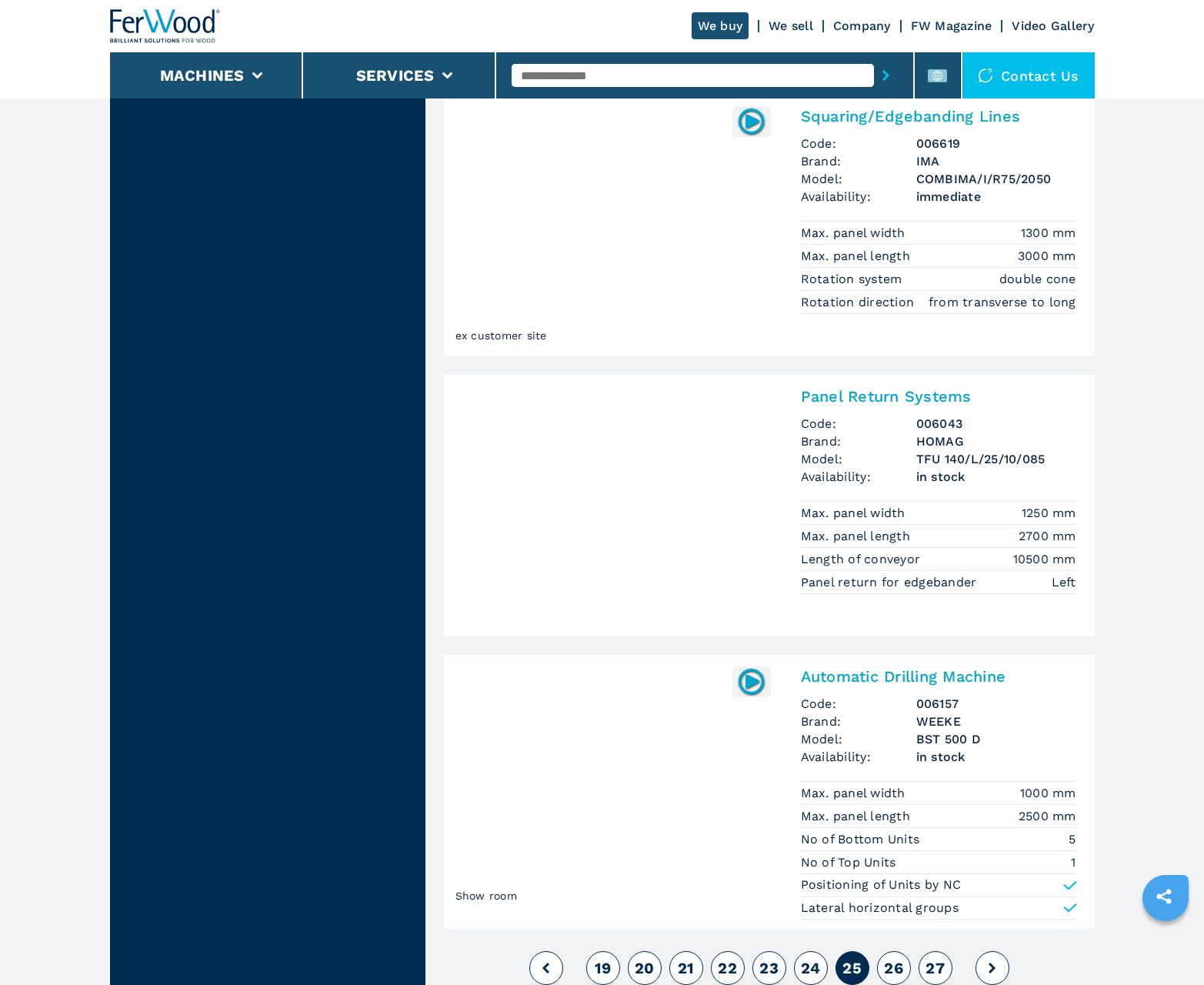
click at [893, 968] on span "26" at bounding box center [893, 968] width 19 height 18
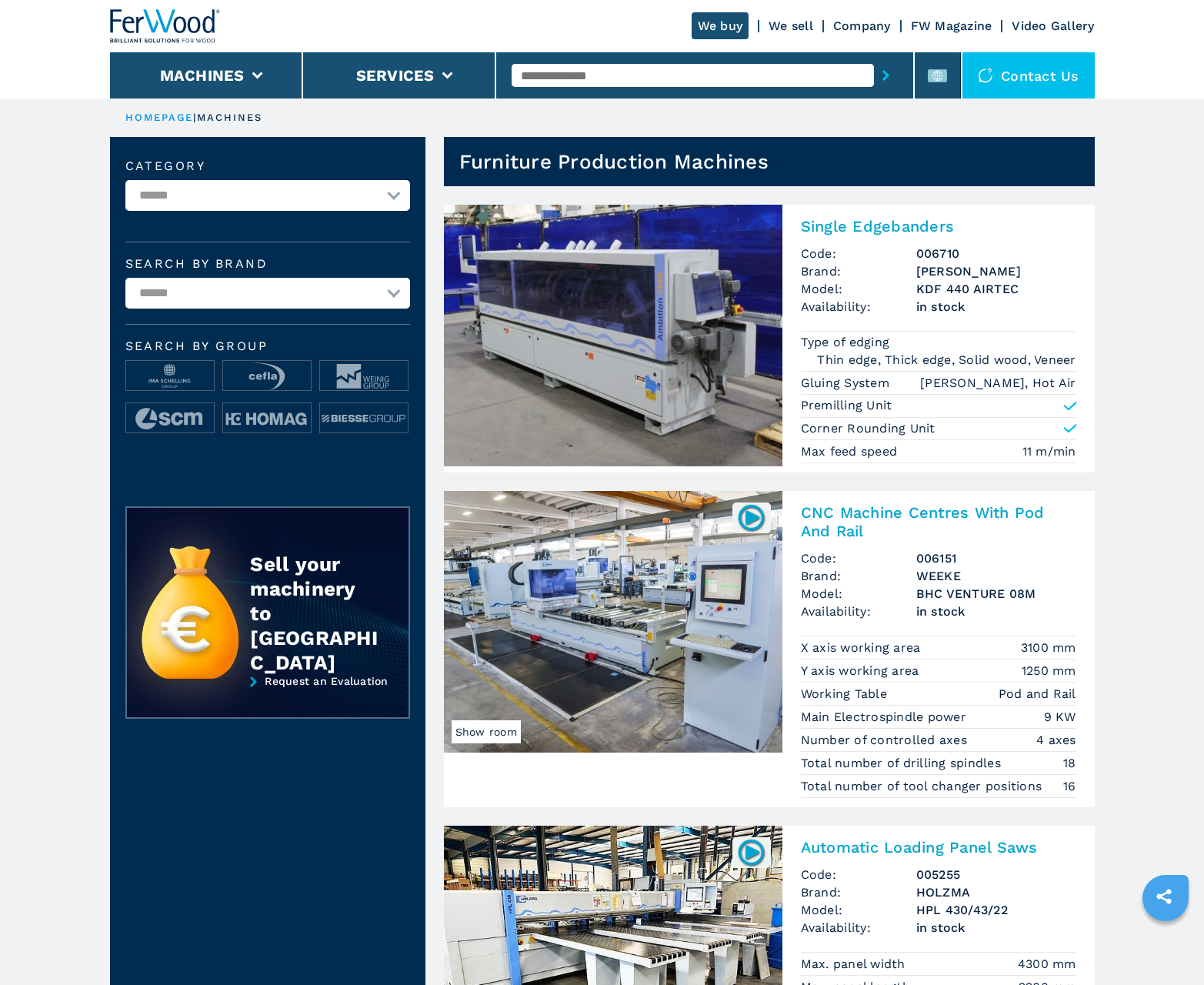
scroll to position [1539, 0]
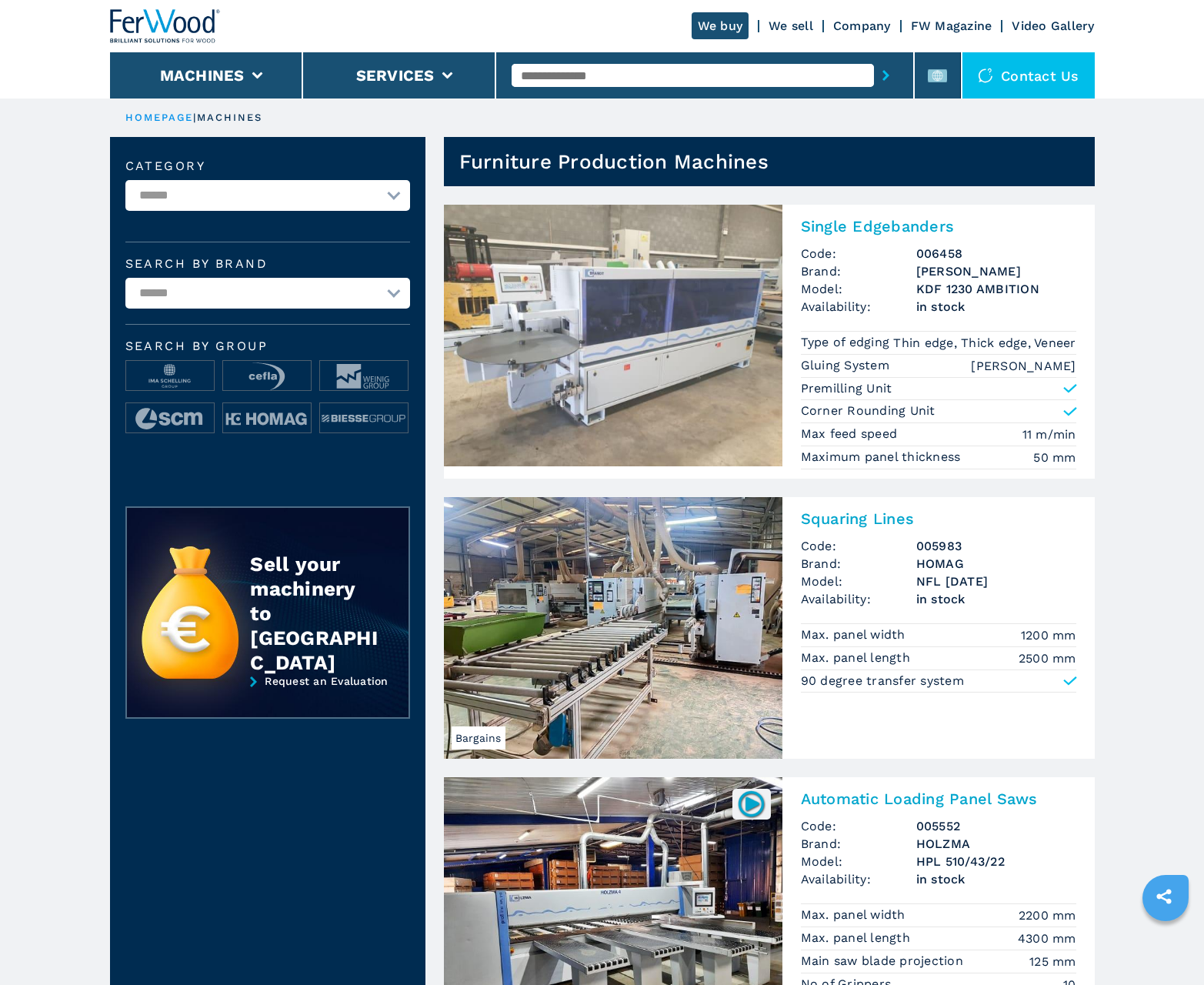
scroll to position [1539, 0]
